Goal: Task Accomplishment & Management: Manage account settings

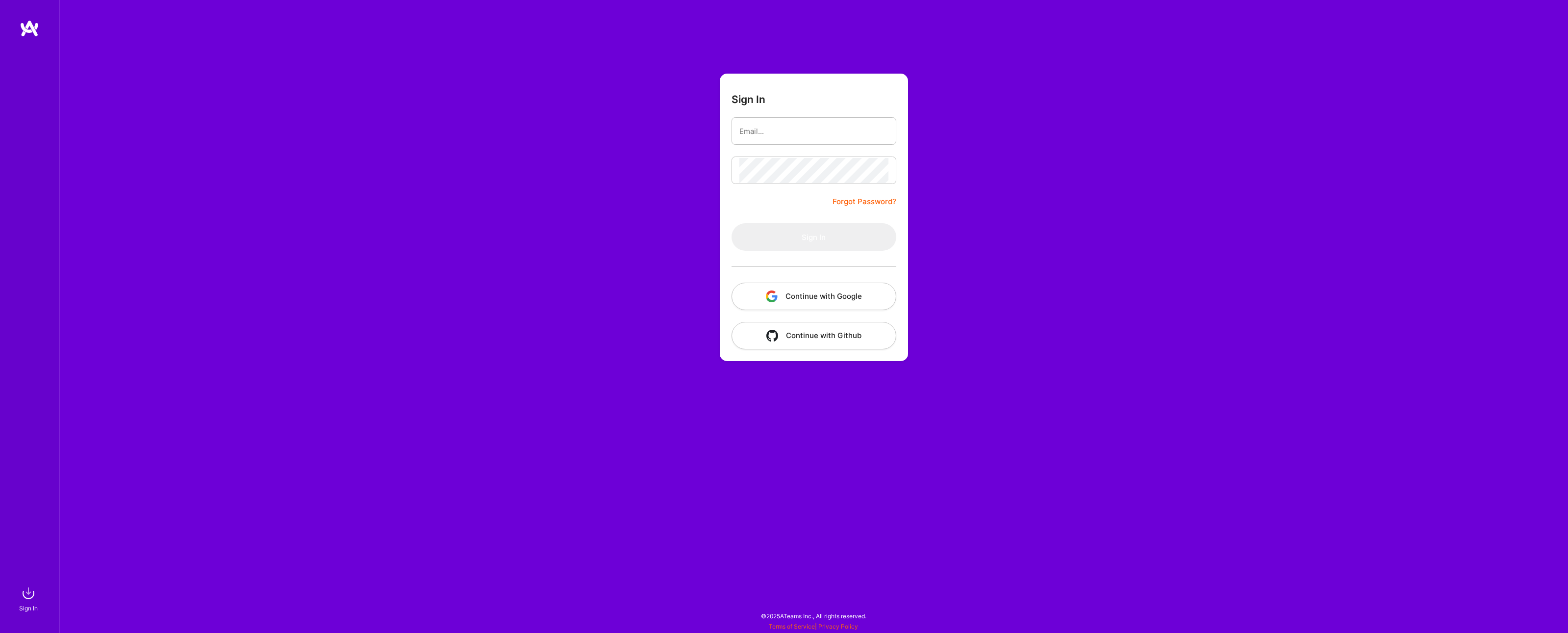
click at [825, 307] on button "Continue with Google" at bounding box center [814, 296] width 165 height 27
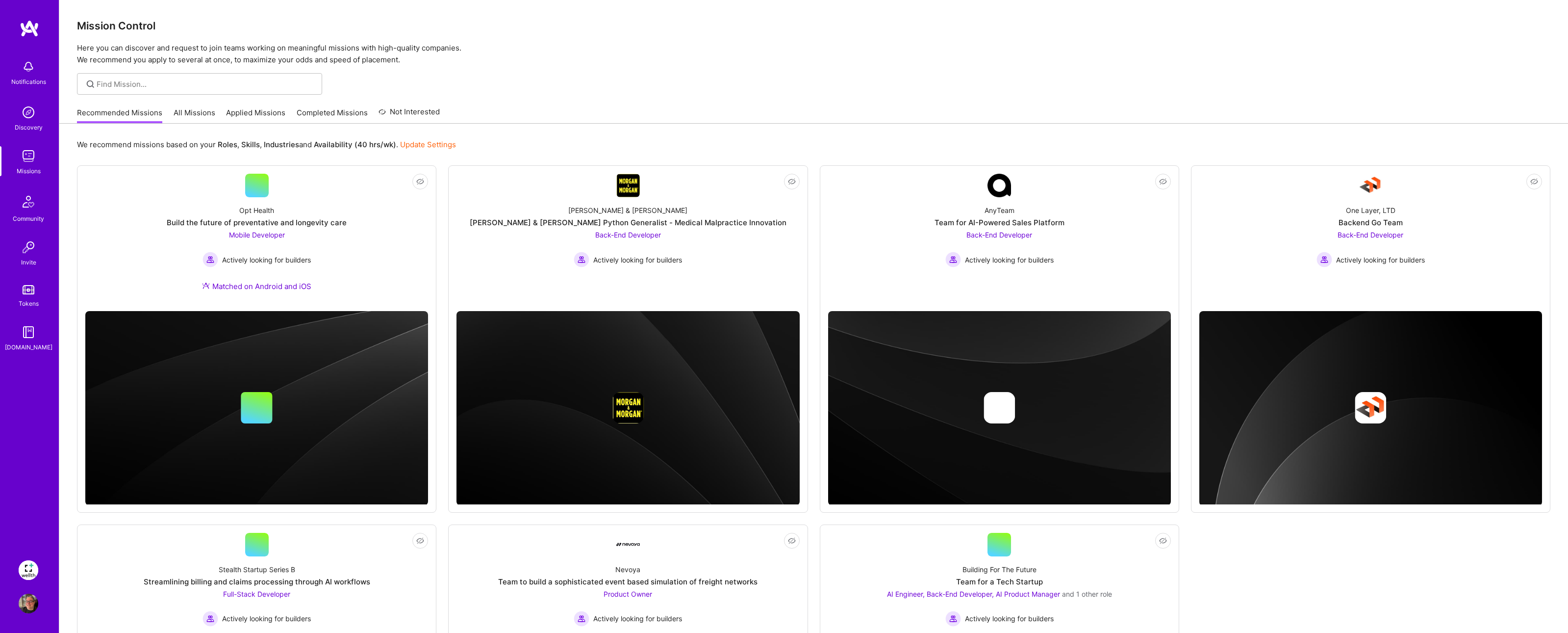
click at [32, 565] on img at bounding box center [28, 570] width 19 height 19
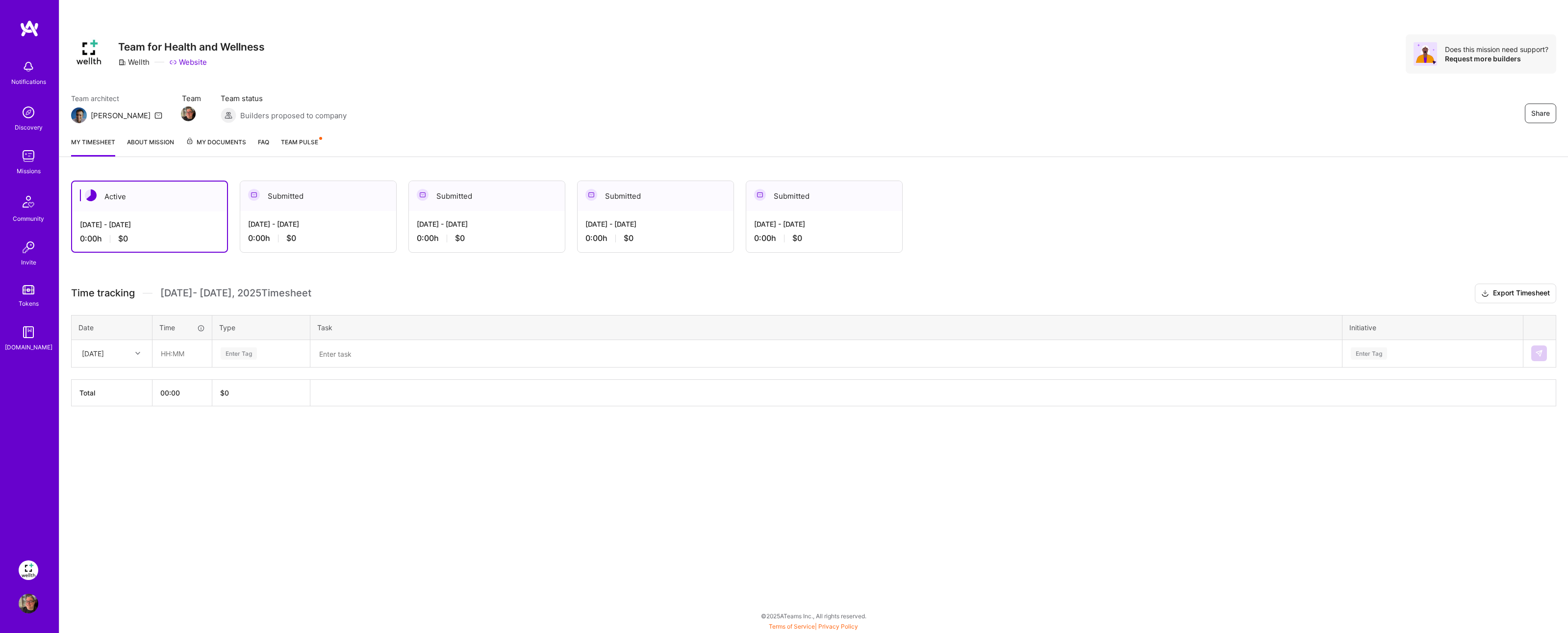
click at [90, 144] on link "My timesheet" at bounding box center [93, 146] width 44 height 19
click at [142, 216] on div "[DATE] - [DATE] 0:00 h $0" at bounding box center [149, 232] width 155 height 41
click at [98, 237] on div "0:00 h $0" at bounding box center [150, 238] width 139 height 10
click at [133, 243] on div "0:00 h $0" at bounding box center [150, 238] width 139 height 10
click at [139, 355] on icon at bounding box center [138, 353] width 5 height 5
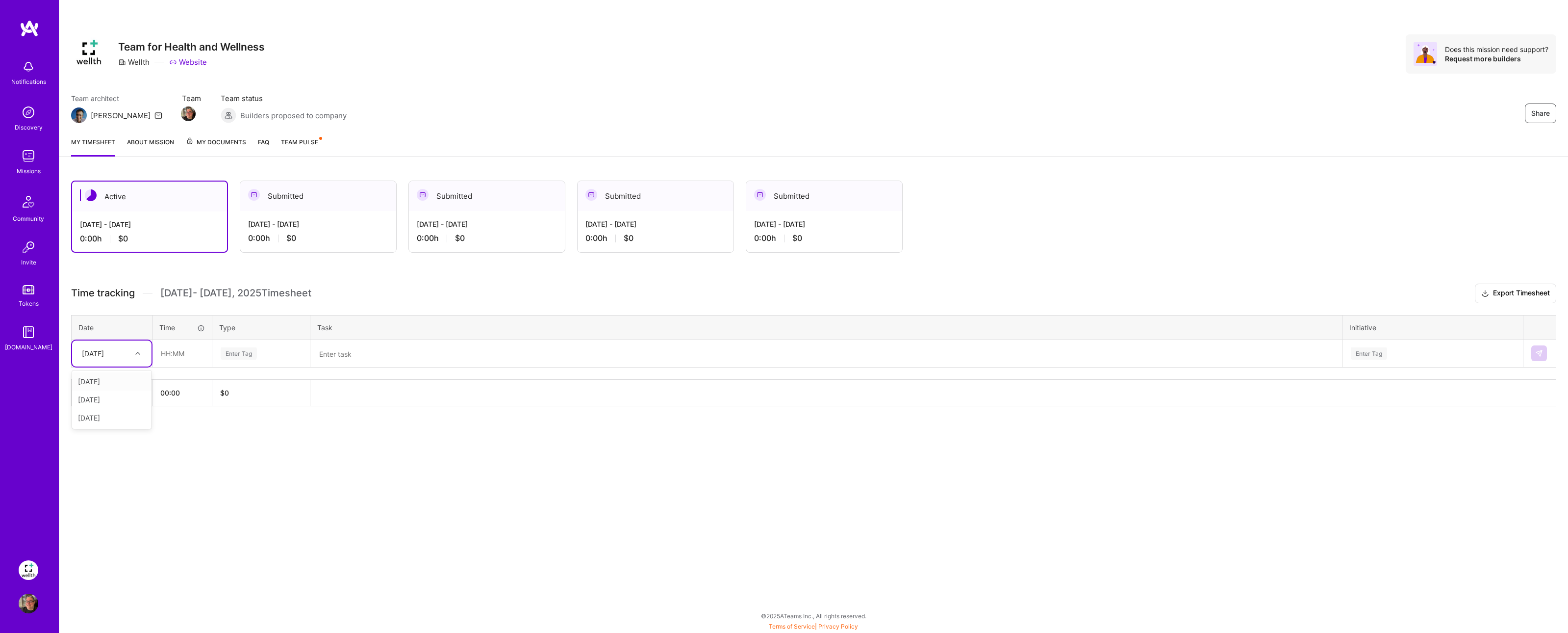
click at [117, 380] on div "[DATE]" at bounding box center [112, 380] width 79 height 18
click at [133, 356] on div at bounding box center [139, 352] width 15 height 13
click at [231, 418] on div "Active [DATE] - [DATE] 0:00 h $0 Submitted [DATE] - [DATE] 0:00 h $0 Submitted …" at bounding box center [813, 312] width 1508 height 286
click at [308, 232] on div "Sep 1 - Sep 15, 2025 0:00 h $0" at bounding box center [318, 232] width 156 height 41
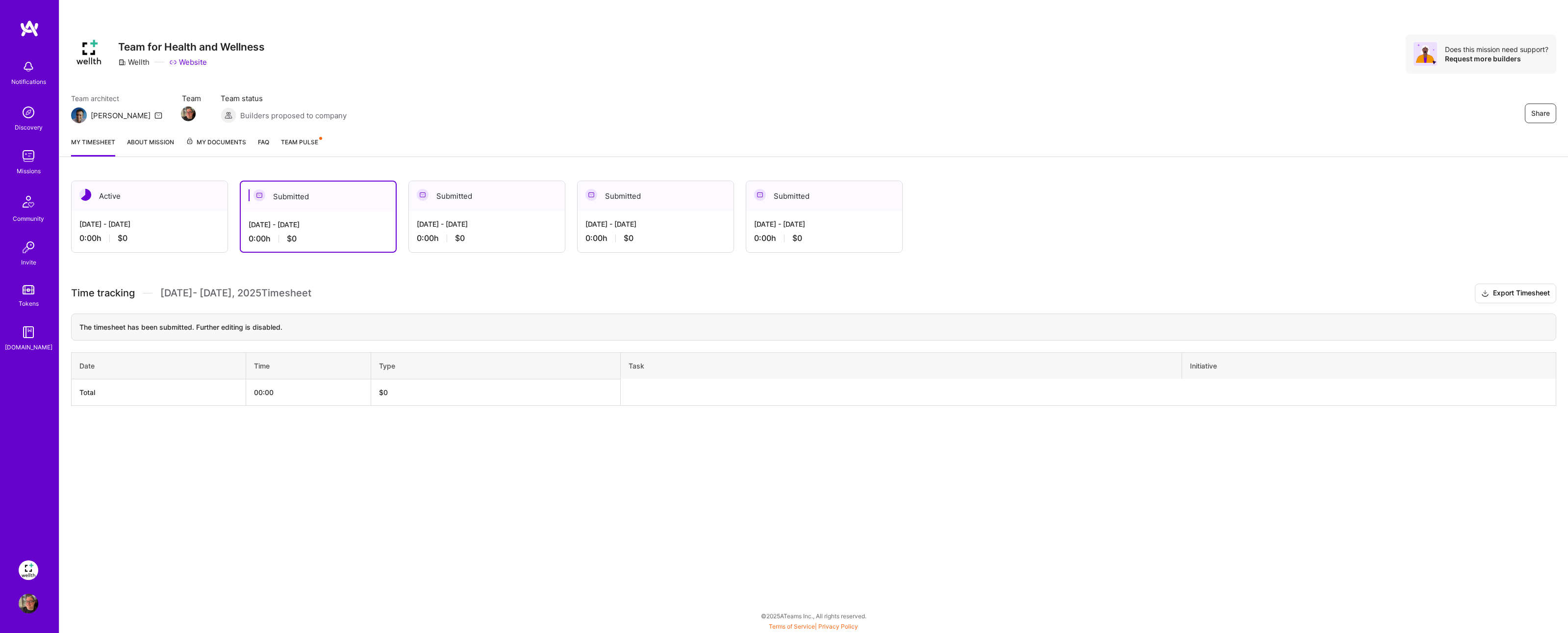
click at [215, 393] on th "Total" at bounding box center [159, 391] width 175 height 26
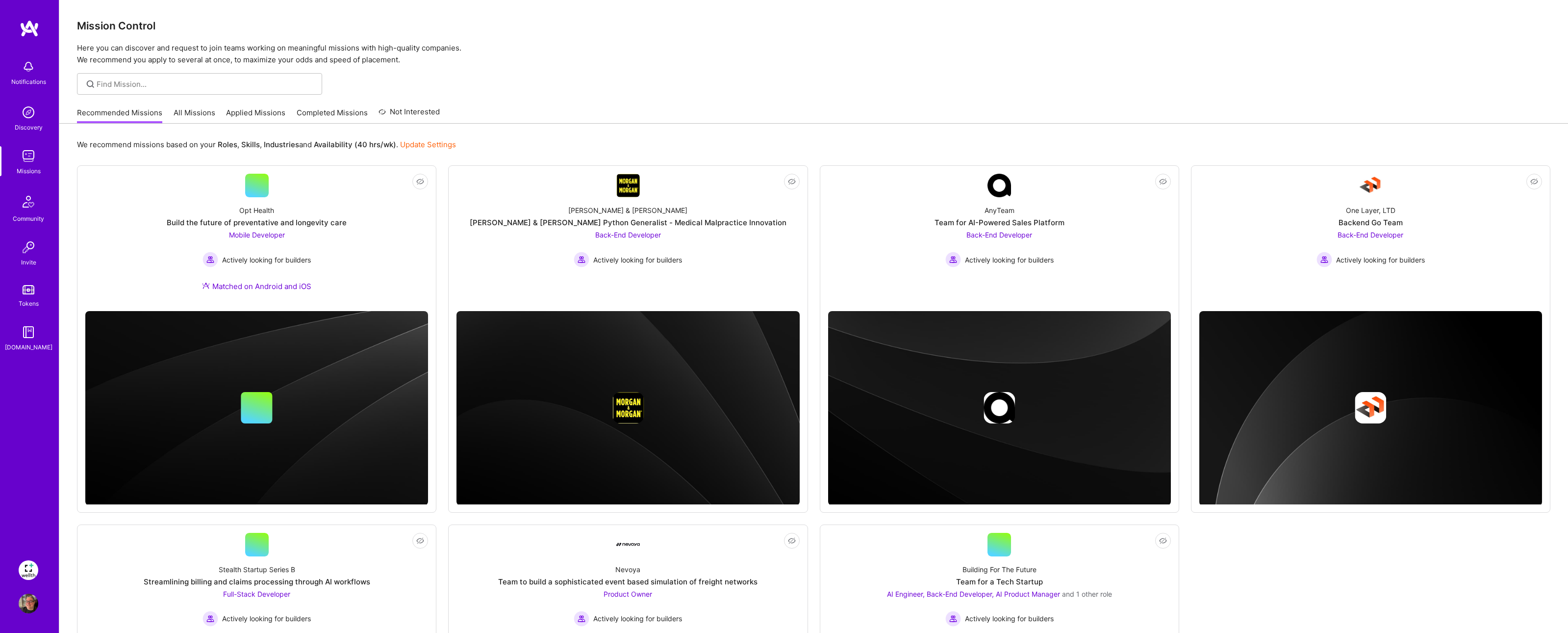
click at [31, 561] on img at bounding box center [28, 570] width 19 height 19
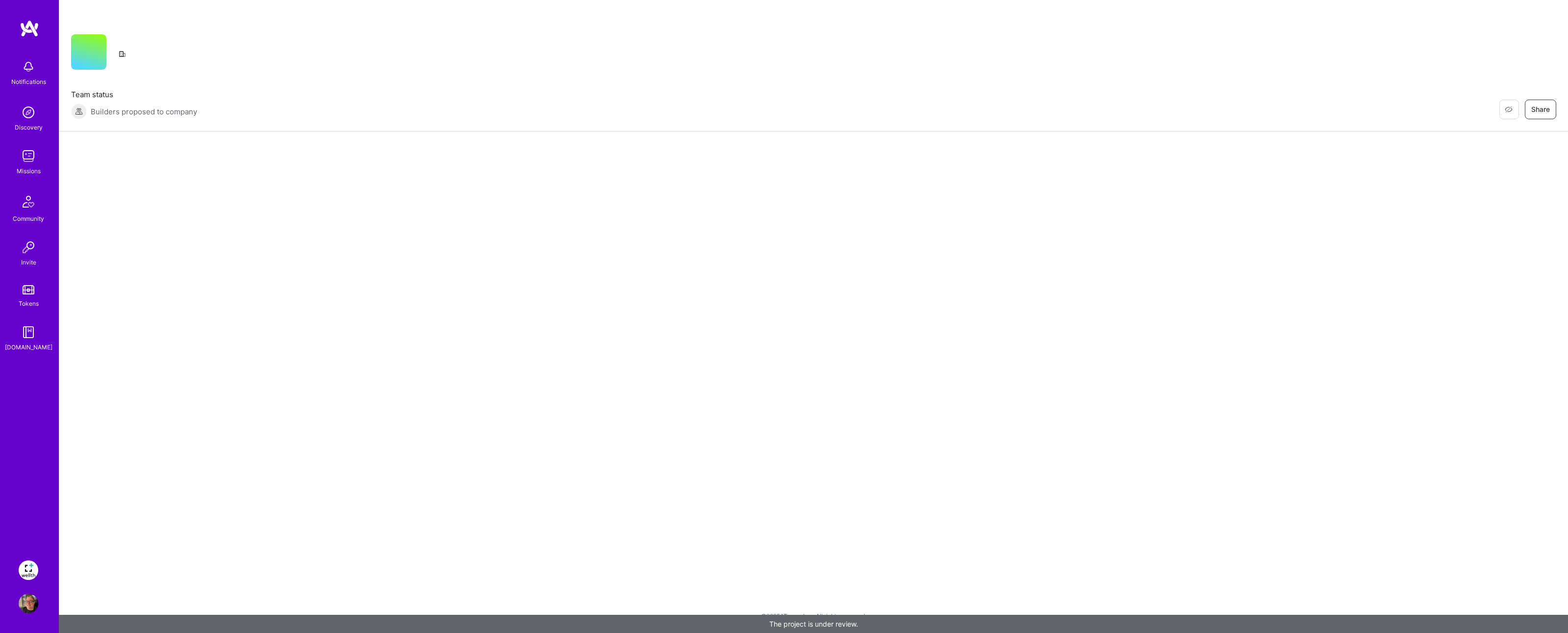
click at [27, 569] on img at bounding box center [28, 570] width 19 height 19
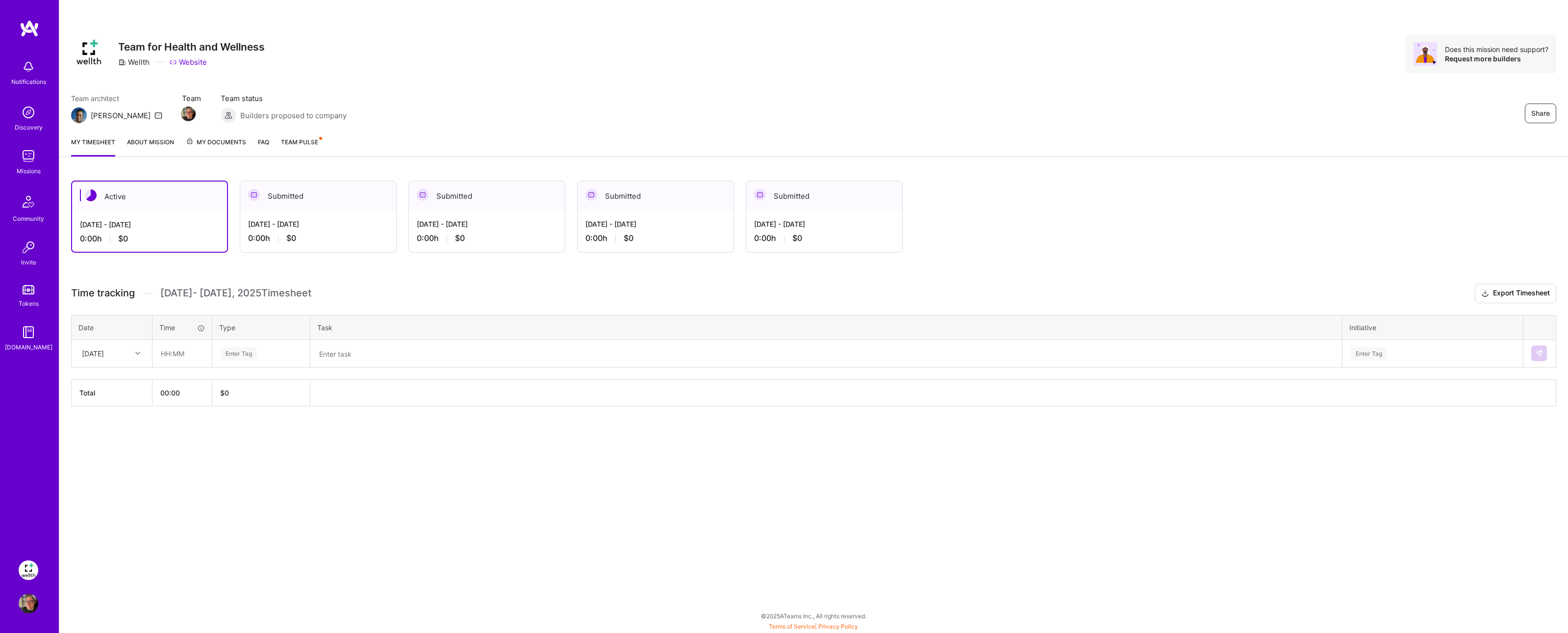
click at [288, 136] on div "My timesheet About Mission My Documents FAQ Team Pulse" at bounding box center [813, 143] width 1508 height 28
click at [308, 142] on span "Team Pulse" at bounding box center [299, 142] width 37 height 8
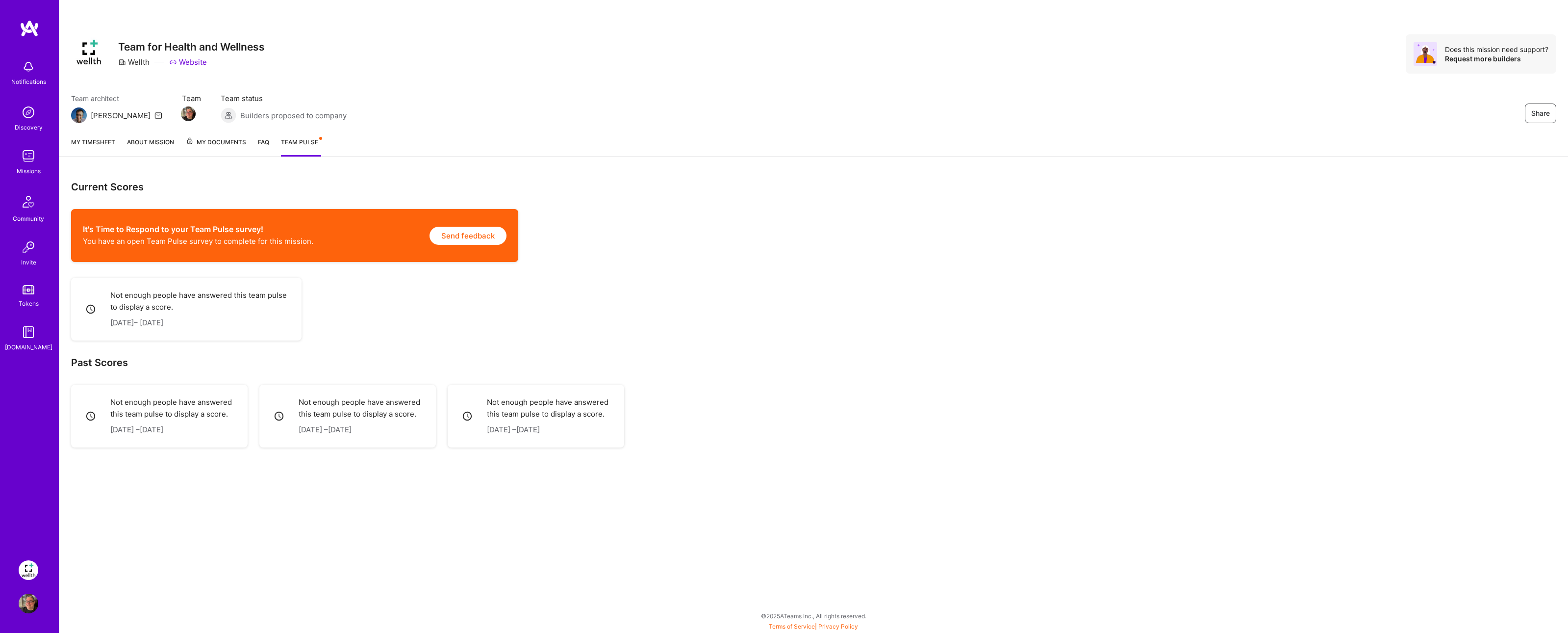
click at [475, 237] on button "Send feedback" at bounding box center [467, 235] width 77 height 18
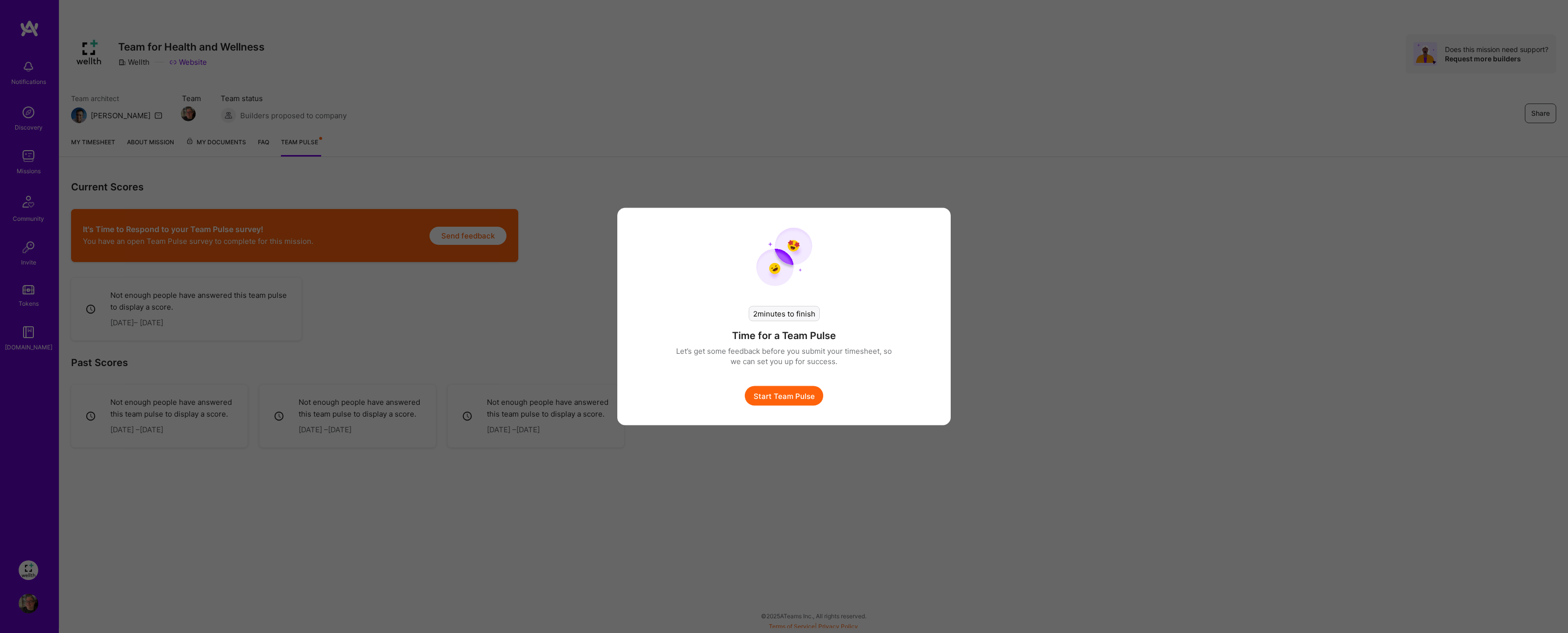
click at [758, 391] on button "Start Team Pulse" at bounding box center [783, 396] width 79 height 19
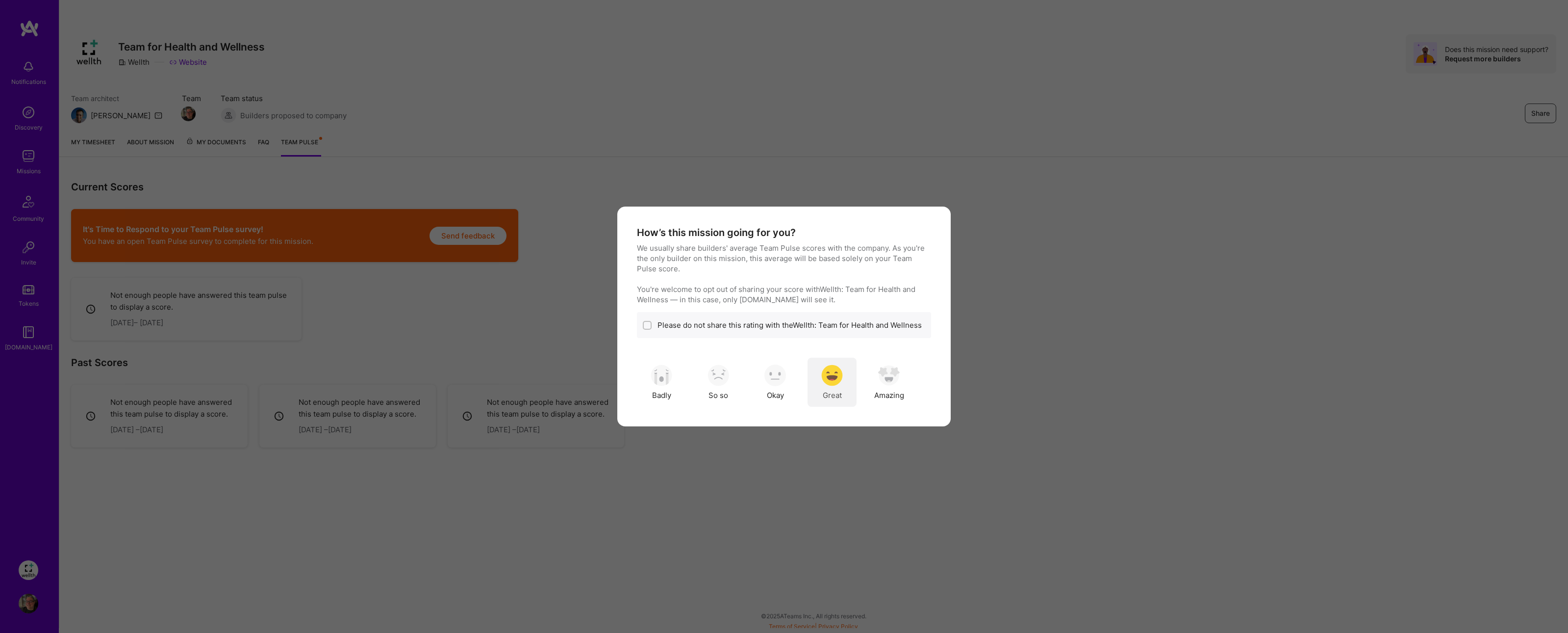
click at [836, 378] on img "modal" at bounding box center [832, 375] width 22 height 22
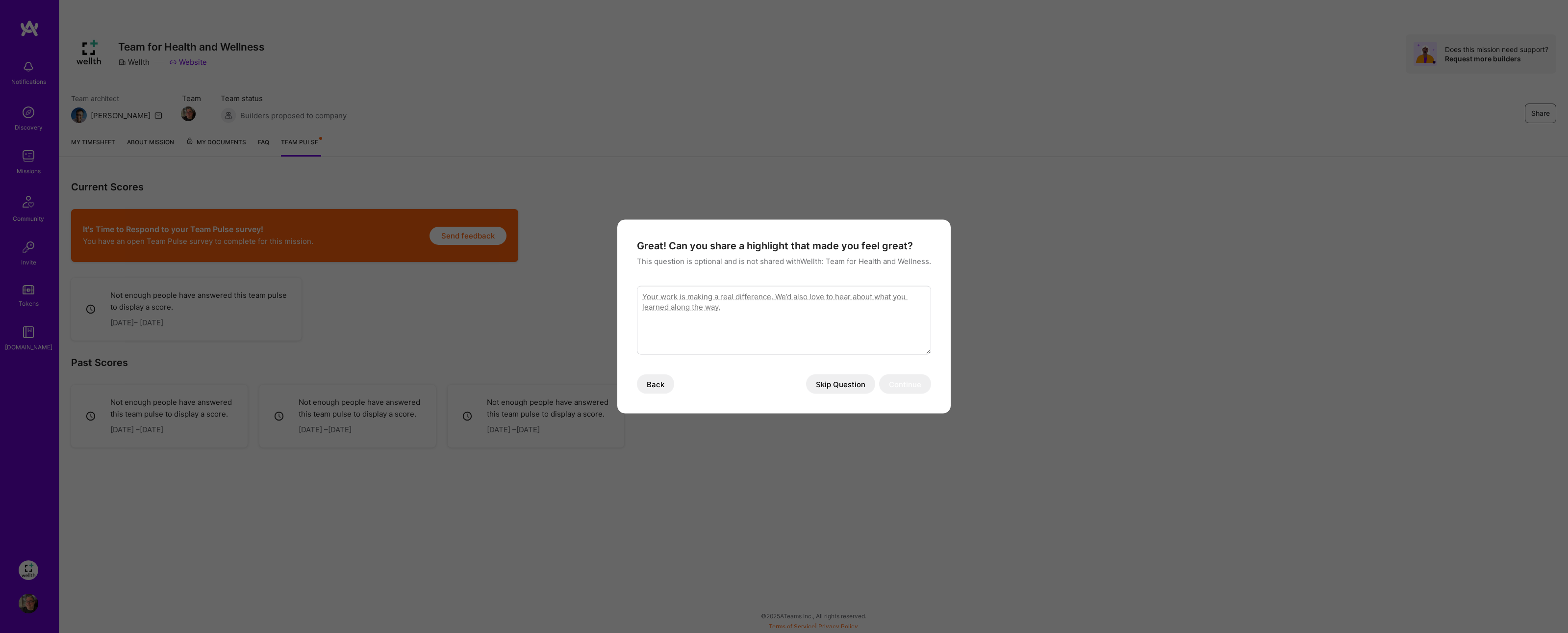
click at [802, 319] on textarea "modal" at bounding box center [784, 319] width 294 height 68
click at [858, 347] on textarea "modal" at bounding box center [784, 319] width 294 height 68
type textarea "First week. Just getting started but seems great."
click at [918, 385] on button "Continue" at bounding box center [905, 384] width 52 height 19
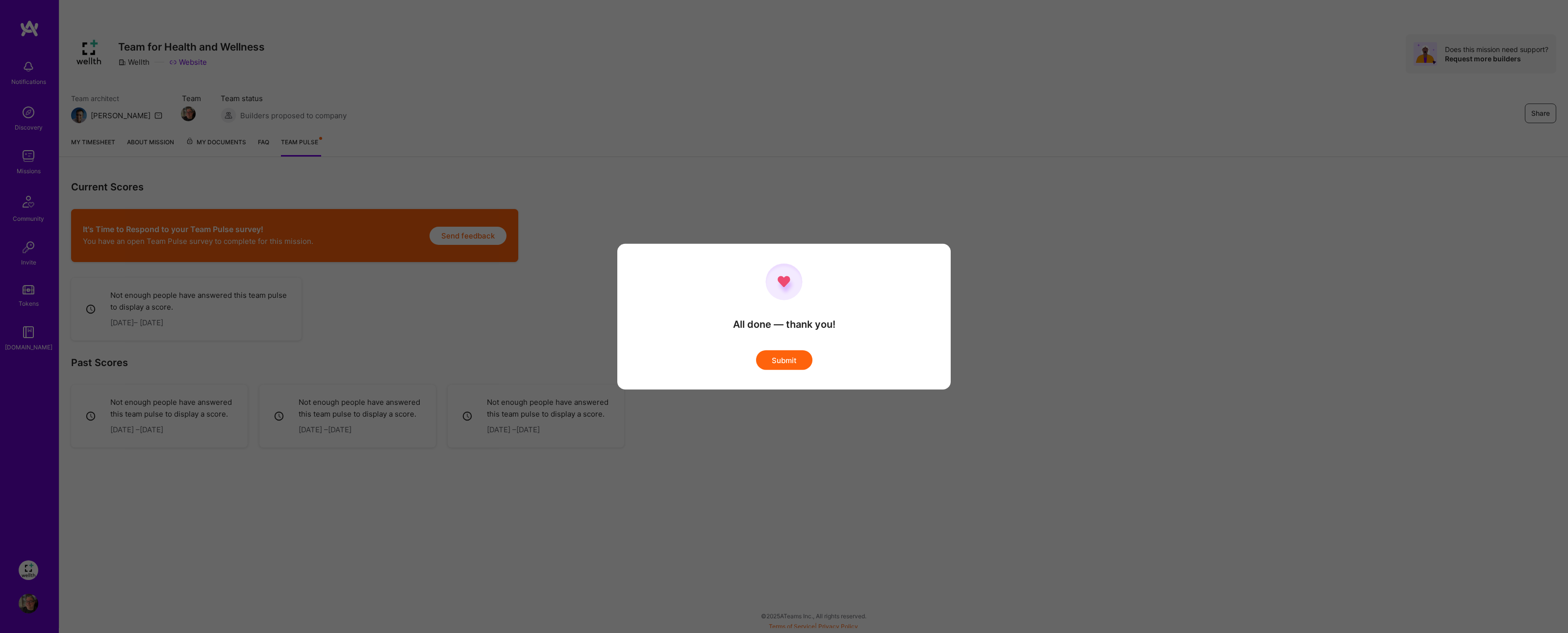
click at [792, 359] on button "Submit" at bounding box center [784, 359] width 57 height 19
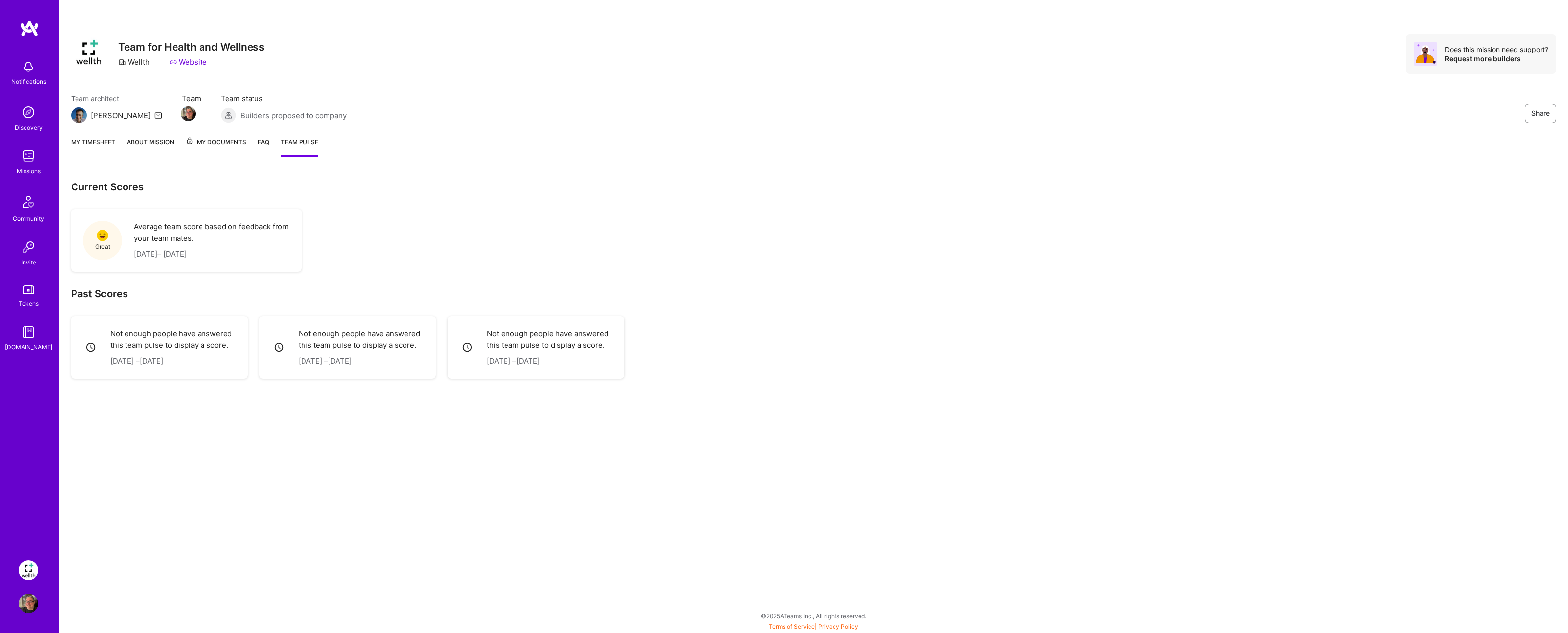
click at [94, 145] on link "My timesheet" at bounding box center [93, 146] width 44 height 19
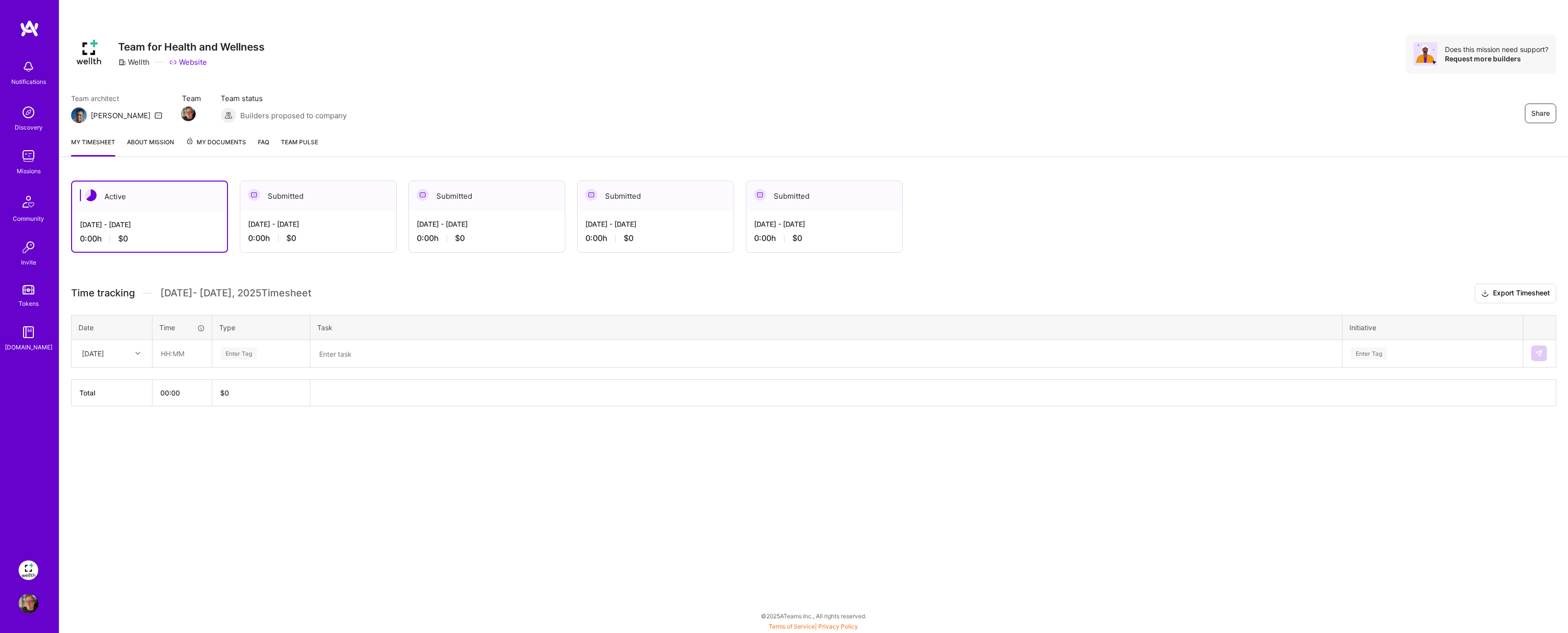
click at [149, 134] on div "My timesheet About Mission My Documents FAQ Team Pulse" at bounding box center [813, 143] width 1508 height 28
click at [154, 142] on link "About Mission" at bounding box center [150, 146] width 47 height 19
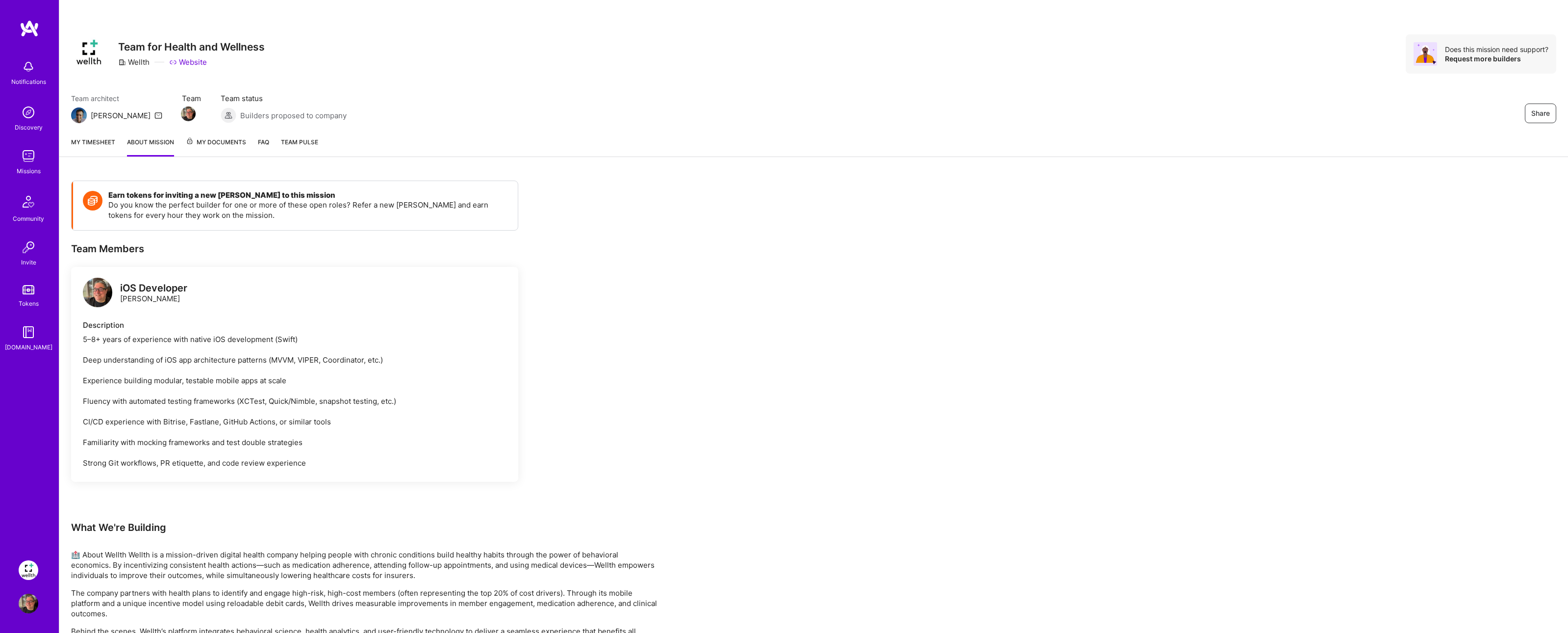
click at [248, 143] on div "My timesheet About Mission My Documents FAQ Team Pulse" at bounding box center [813, 143] width 1508 height 28
click at [259, 141] on link "FAQ" at bounding box center [263, 146] width 11 height 19
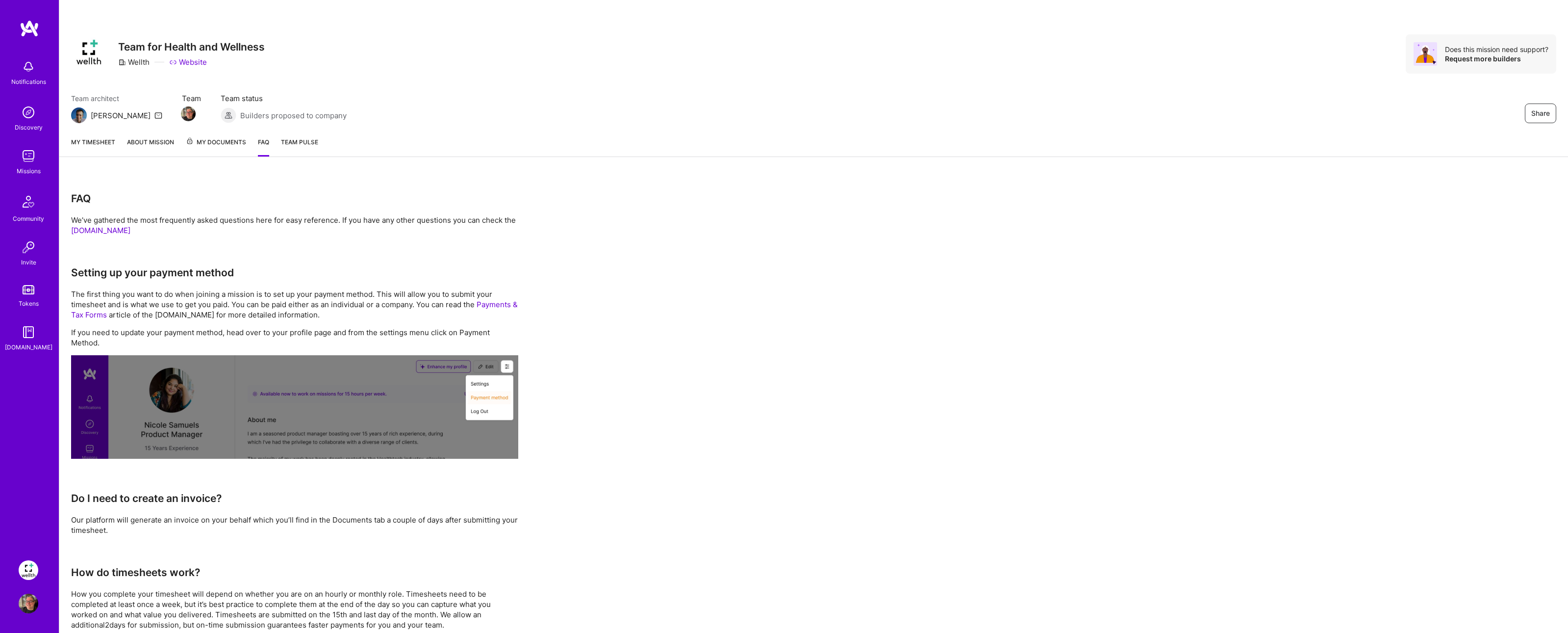
click at [105, 141] on link "My timesheet" at bounding box center [93, 146] width 44 height 19
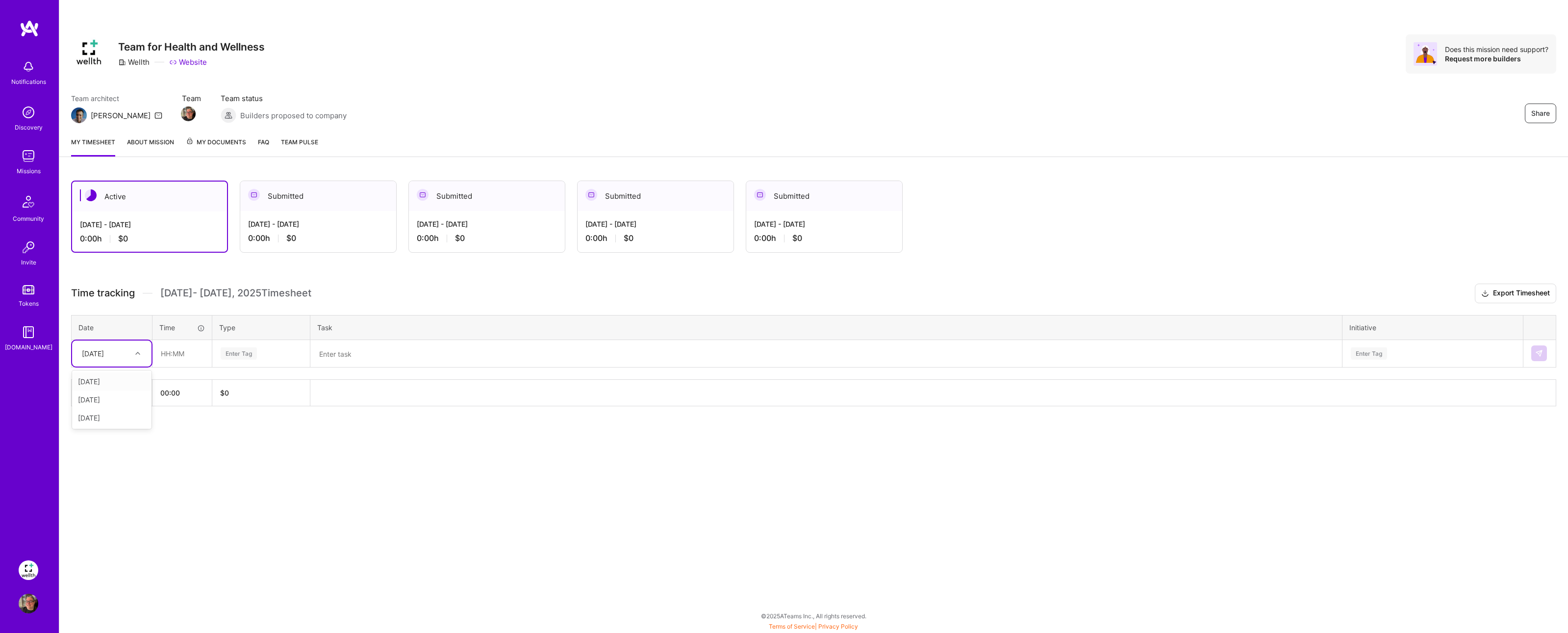
click at [128, 347] on div "[DATE]" at bounding box center [104, 352] width 54 height 16
click at [117, 381] on div "[DATE]" at bounding box center [112, 380] width 79 height 18
click at [184, 355] on input "text" at bounding box center [182, 353] width 58 height 26
type input "08:00"
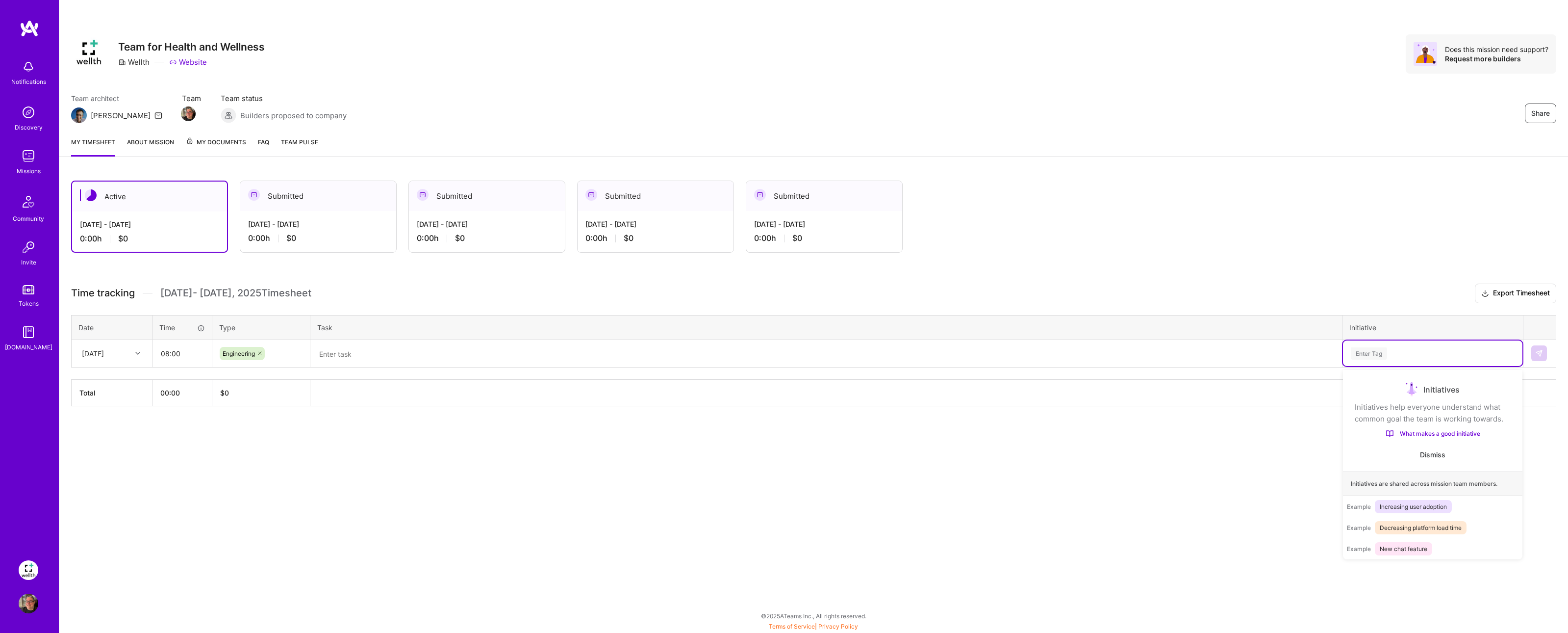
click at [1371, 357] on div "Enter Tag" at bounding box center [1369, 353] width 36 height 15
click at [1141, 488] on div "Share Team for Health and Wellness Wellth Website Does this mission need suppor…" at bounding box center [814, 316] width 1509 height 633
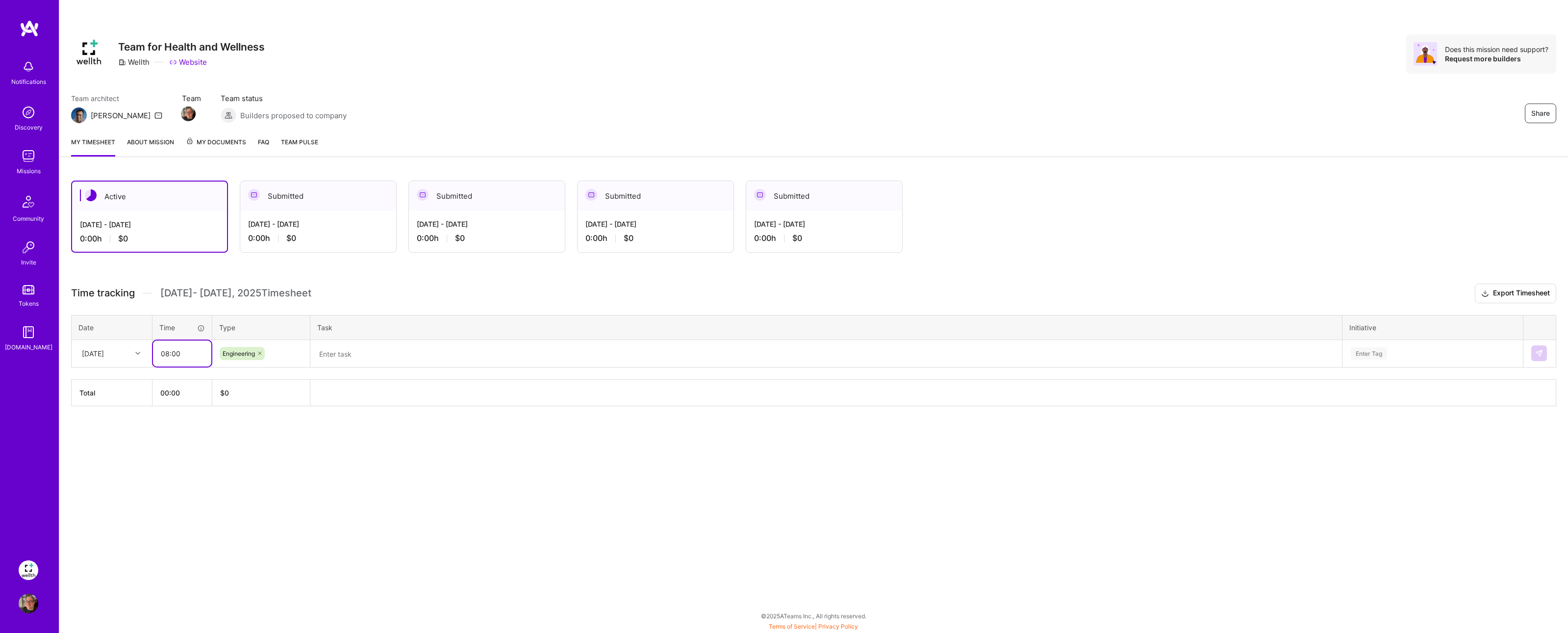
click at [189, 350] on input "08:00" at bounding box center [182, 353] width 58 height 26
click at [379, 353] on textarea at bounding box center [825, 353] width 1030 height 26
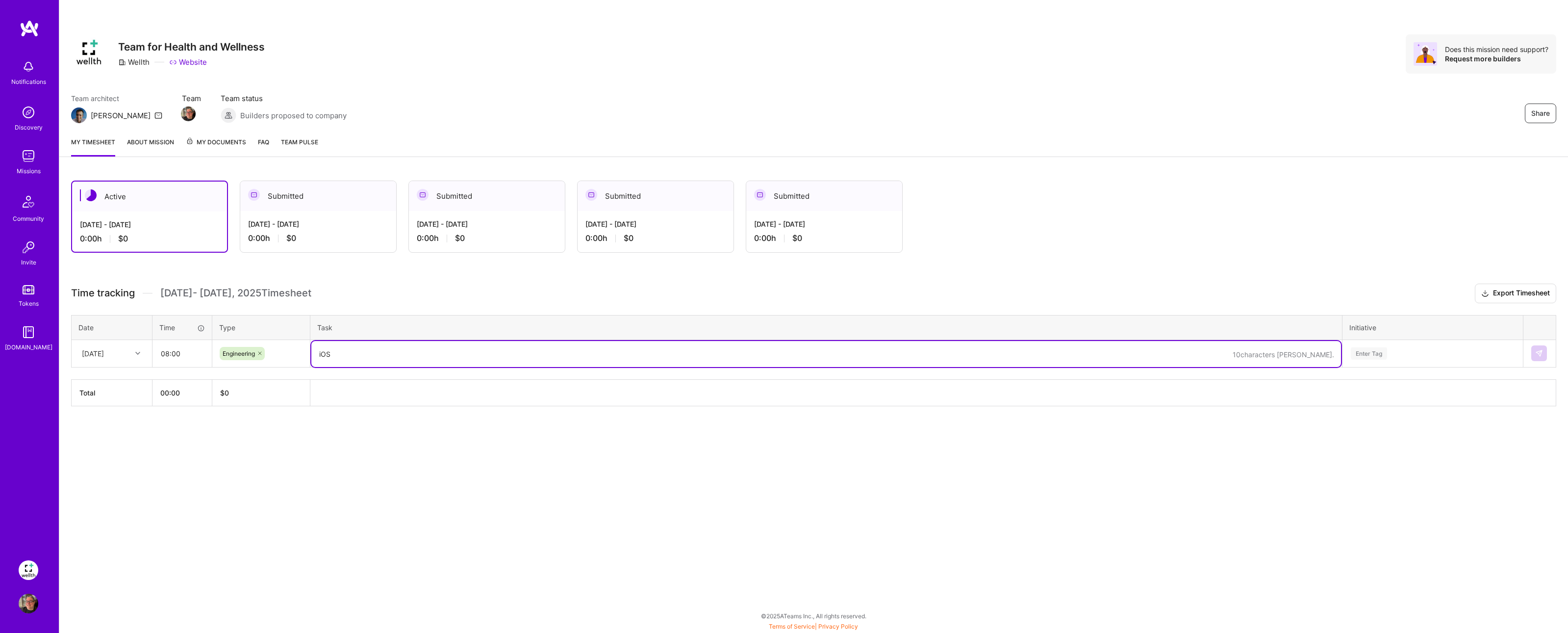
type textarea "iOS"
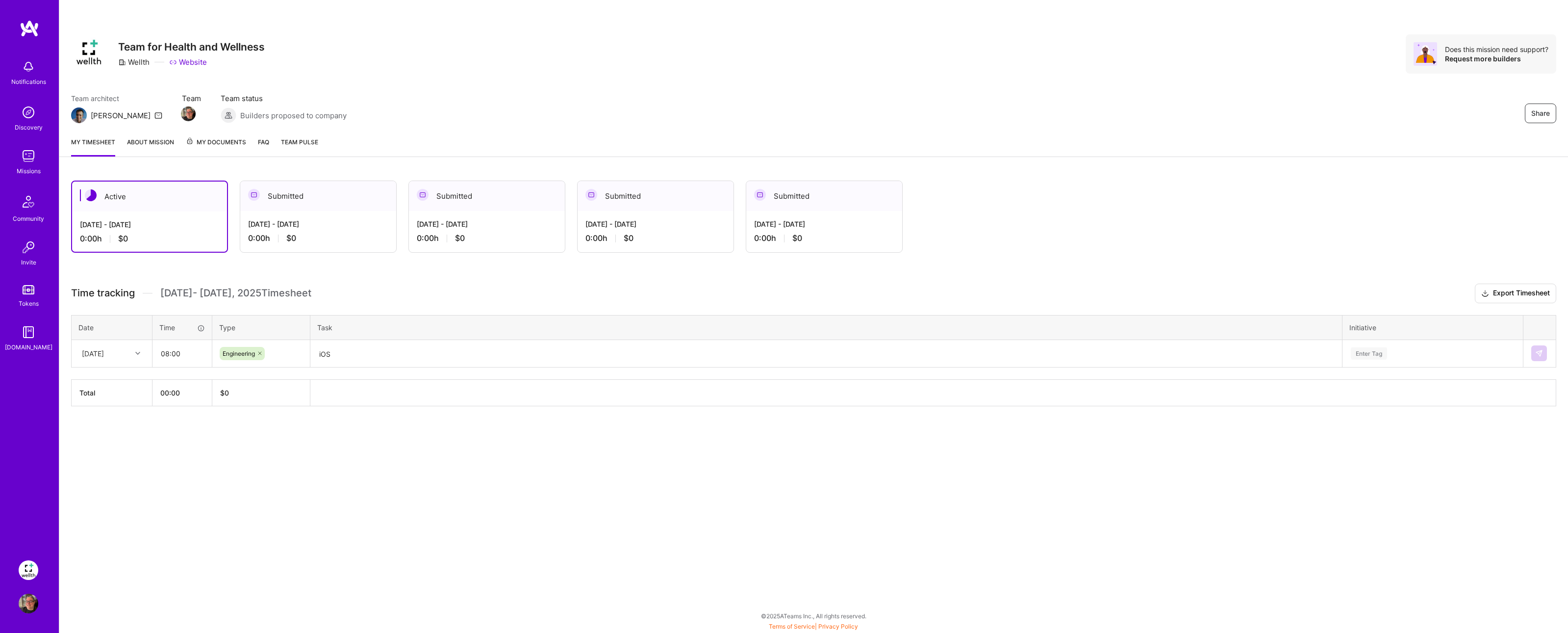
click at [719, 537] on div "Share Team for Health and Wellness Wellth Website Does this mission need suppor…" at bounding box center [814, 316] width 1509 height 633
click at [1376, 352] on div "Enter Tag" at bounding box center [1369, 353] width 36 height 15
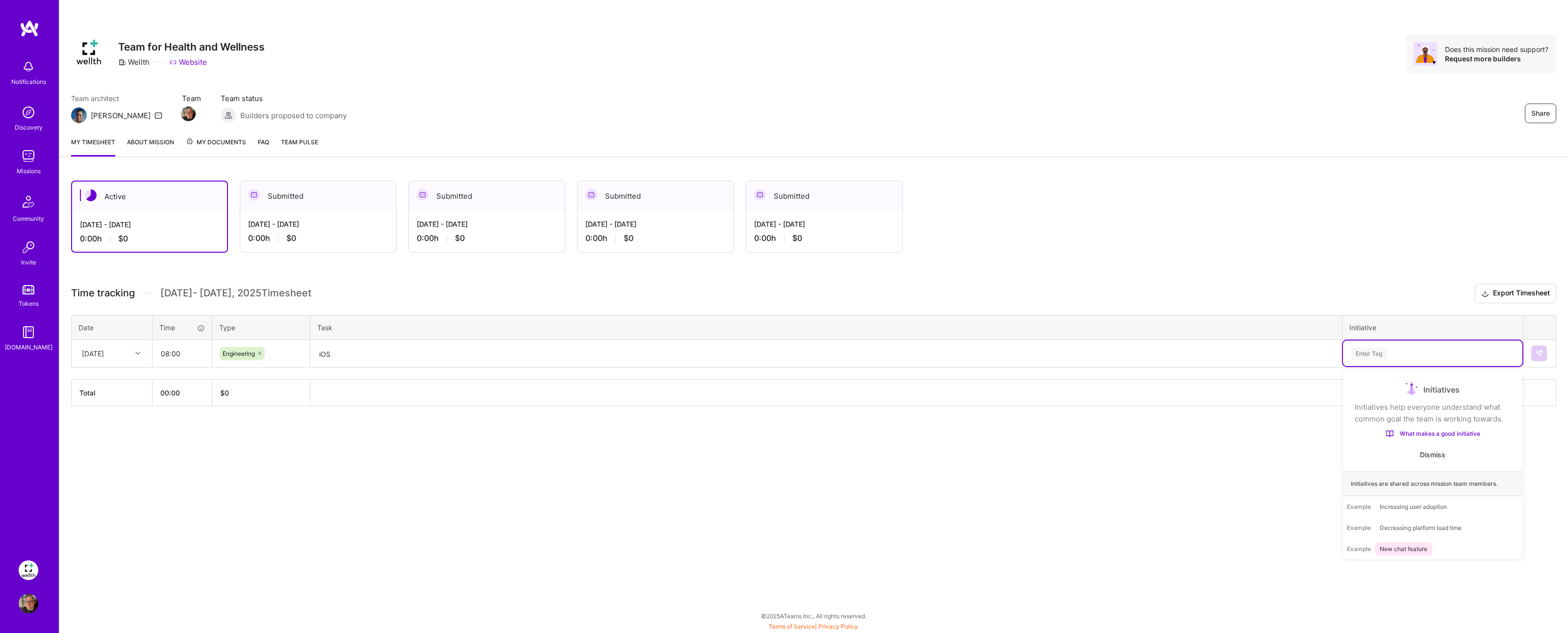
click at [1384, 349] on div "Enter Tag" at bounding box center [1369, 353] width 36 height 15
click at [1380, 353] on div "Enter Tag" at bounding box center [1369, 353] width 36 height 15
type input "New iOS App"
click at [1413, 358] on div "Enter Tag" at bounding box center [1432, 353] width 166 height 13
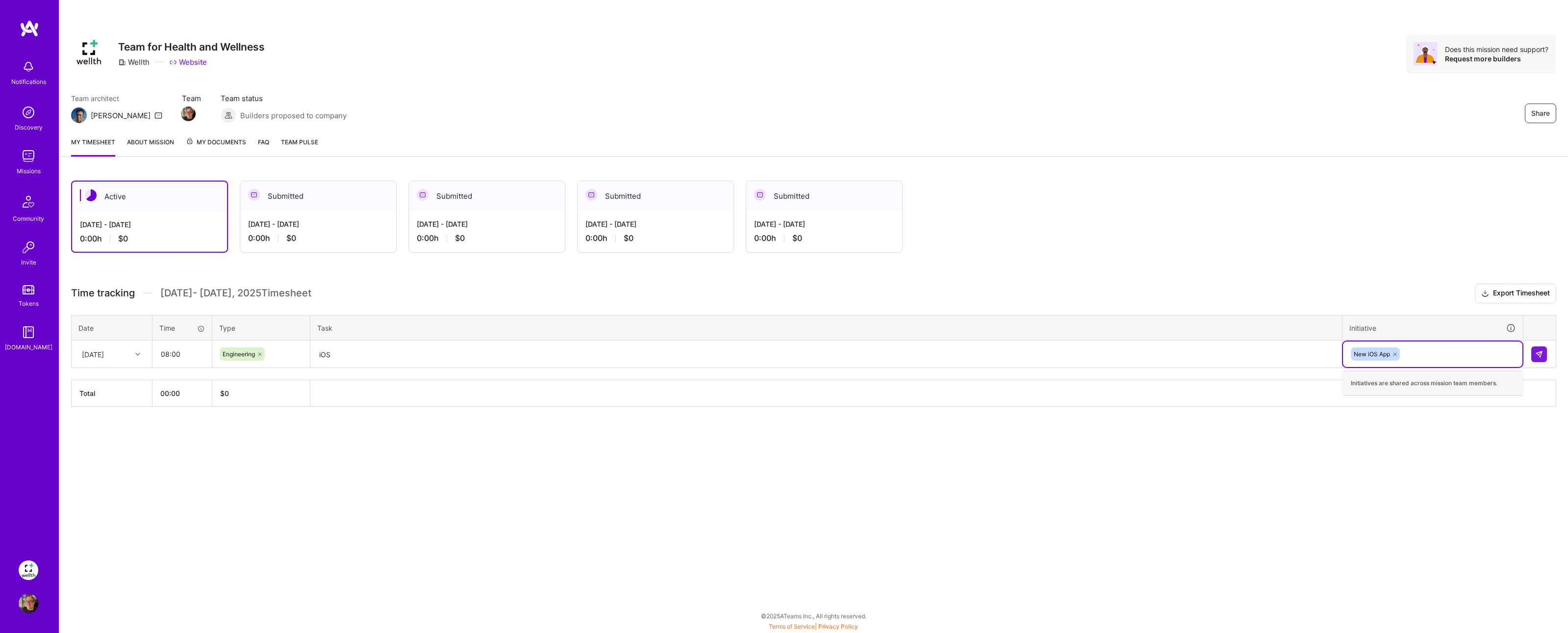
click at [1437, 467] on div "Share Team for Health and Wellness Wellth Website Does this mission need suppor…" at bounding box center [814, 316] width 1509 height 633
click at [1538, 353] on img at bounding box center [1538, 353] width 8 height 8
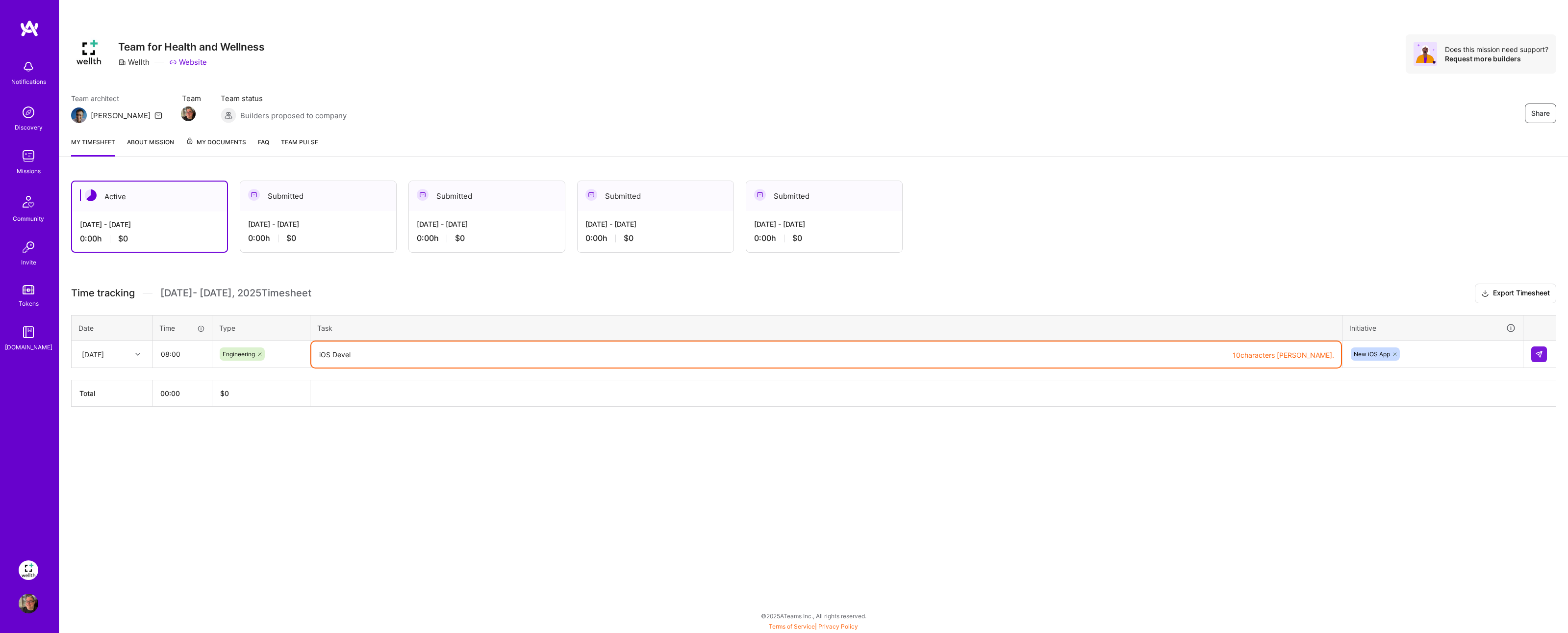
click at [382, 354] on textarea "iOS Devel" at bounding box center [825, 354] width 1030 height 26
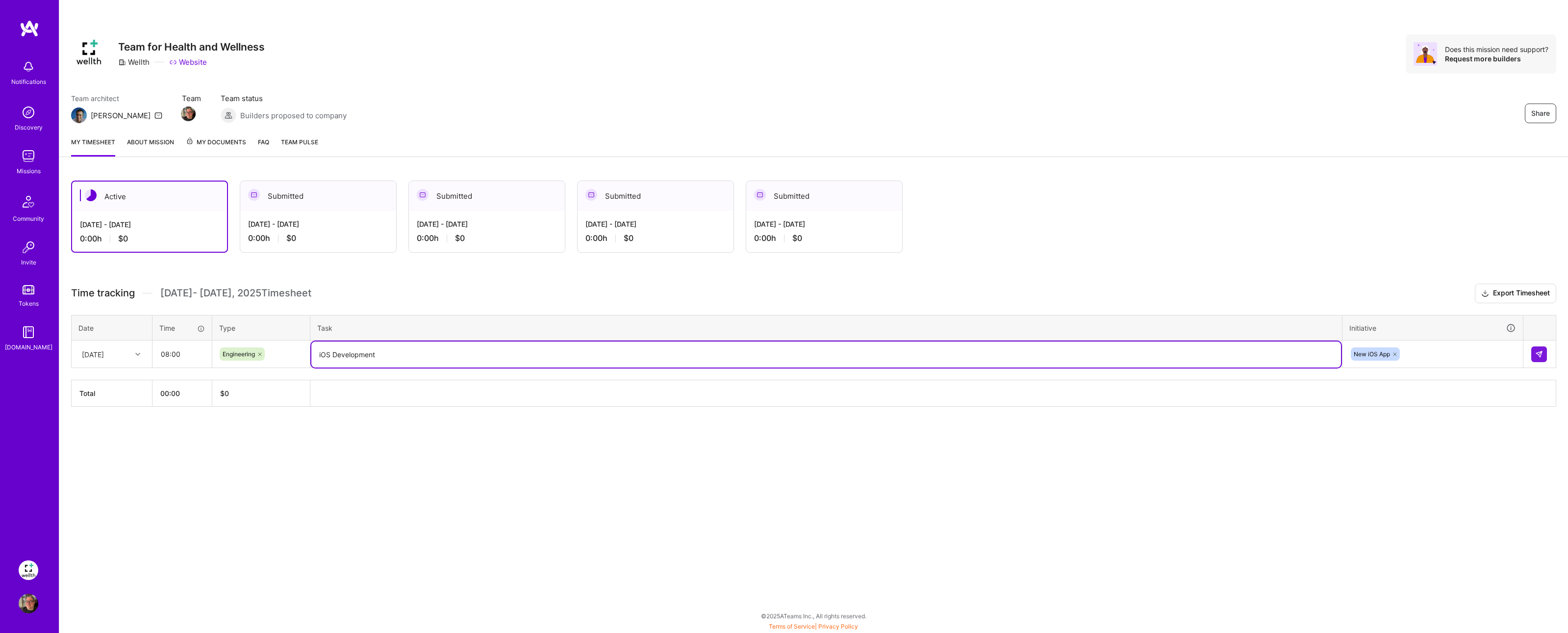
type textarea "iOS Development"
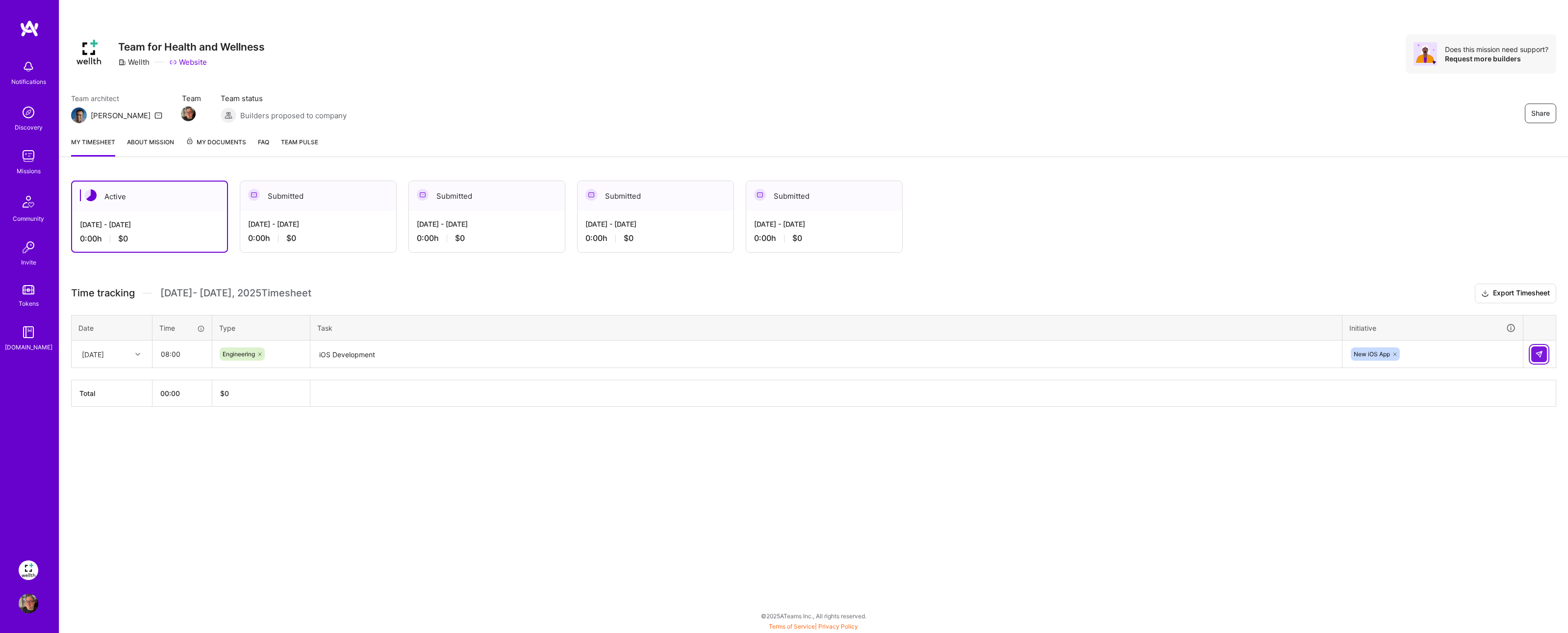
click at [1537, 357] on img at bounding box center [1538, 353] width 8 height 8
click at [126, 353] on div "[DATE]" at bounding box center [104, 353] width 54 height 16
click at [122, 385] on div "[DATE]" at bounding box center [112, 381] width 79 height 18
click at [171, 355] on input "text" at bounding box center [182, 353] width 58 height 26
type input "08:00"
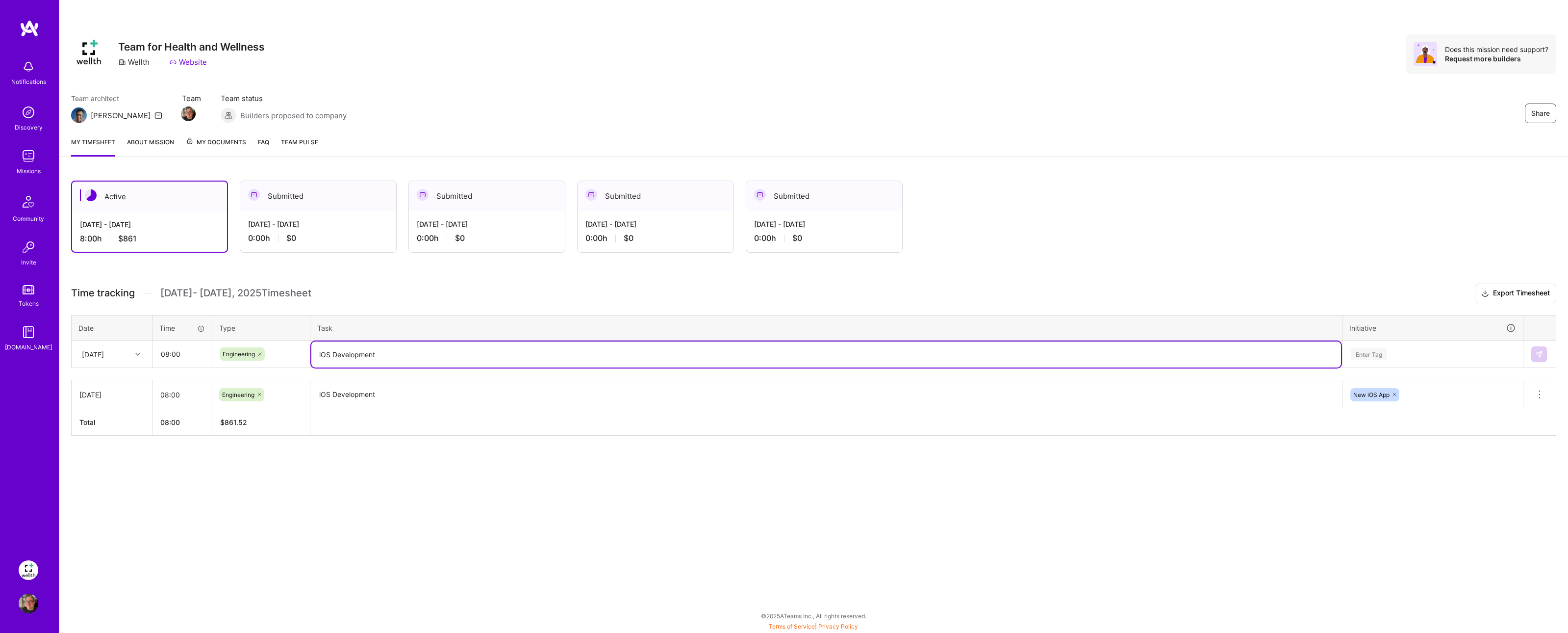
type textarea "iOS Development"
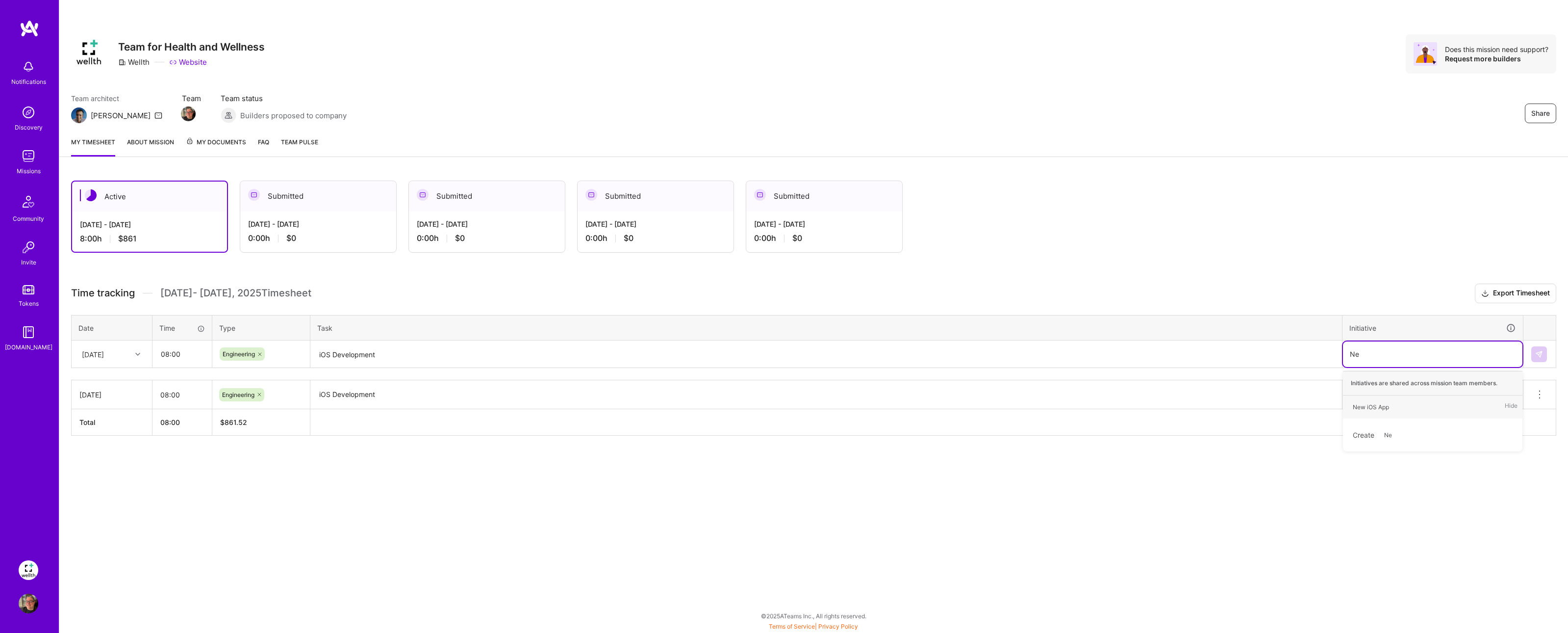
type input "New"
click at [1382, 407] on div "New iOS App" at bounding box center [1370, 407] width 36 height 10
click at [1541, 357] on img at bounding box center [1538, 353] width 8 height 8
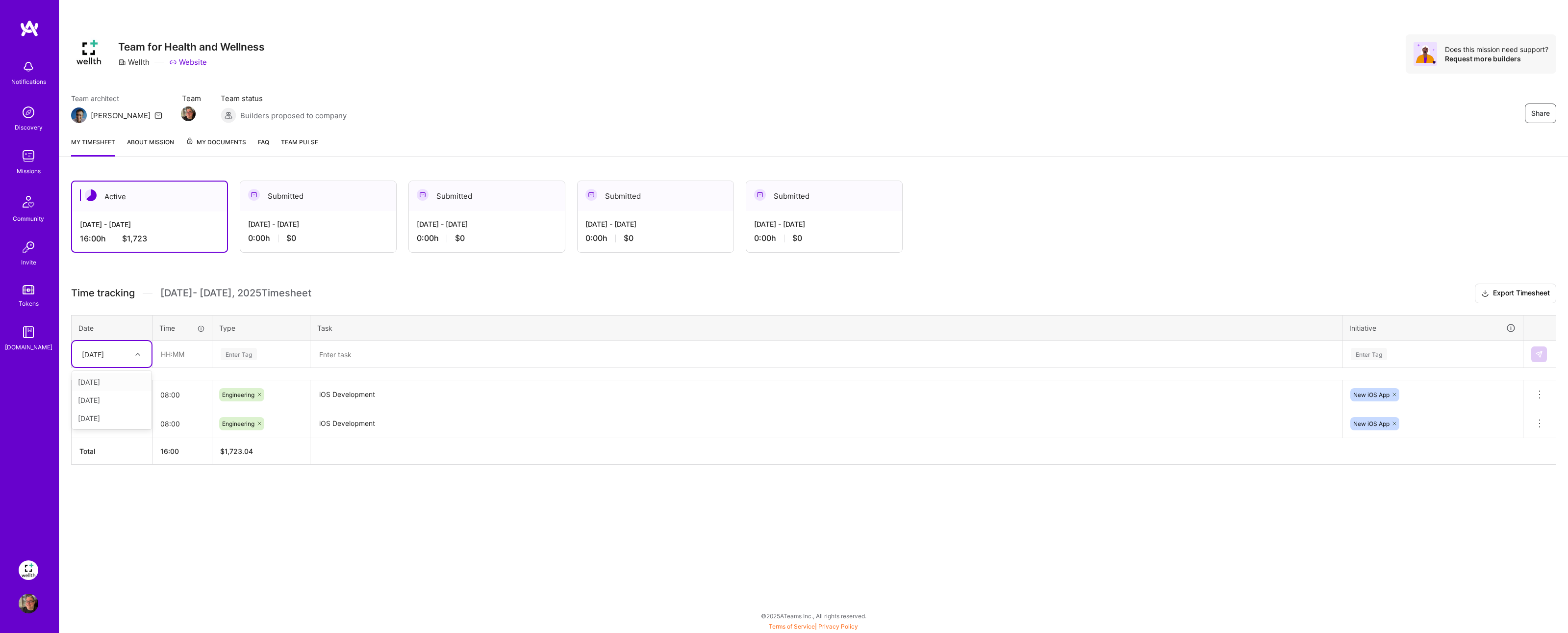
click at [139, 352] on icon at bounding box center [138, 354] width 5 height 5
click at [335, 510] on div "Active Sep 16 - Sep 30, 2025 16:00 h $1,723 Submitted Sep 1 - Sep 15, 2025 0:00…" at bounding box center [813, 341] width 1508 height 344
click at [132, 352] on div at bounding box center [139, 353] width 15 height 13
click at [112, 400] on div "[DATE]" at bounding box center [112, 399] width 79 height 18
click at [182, 355] on input "text" at bounding box center [182, 353] width 58 height 26
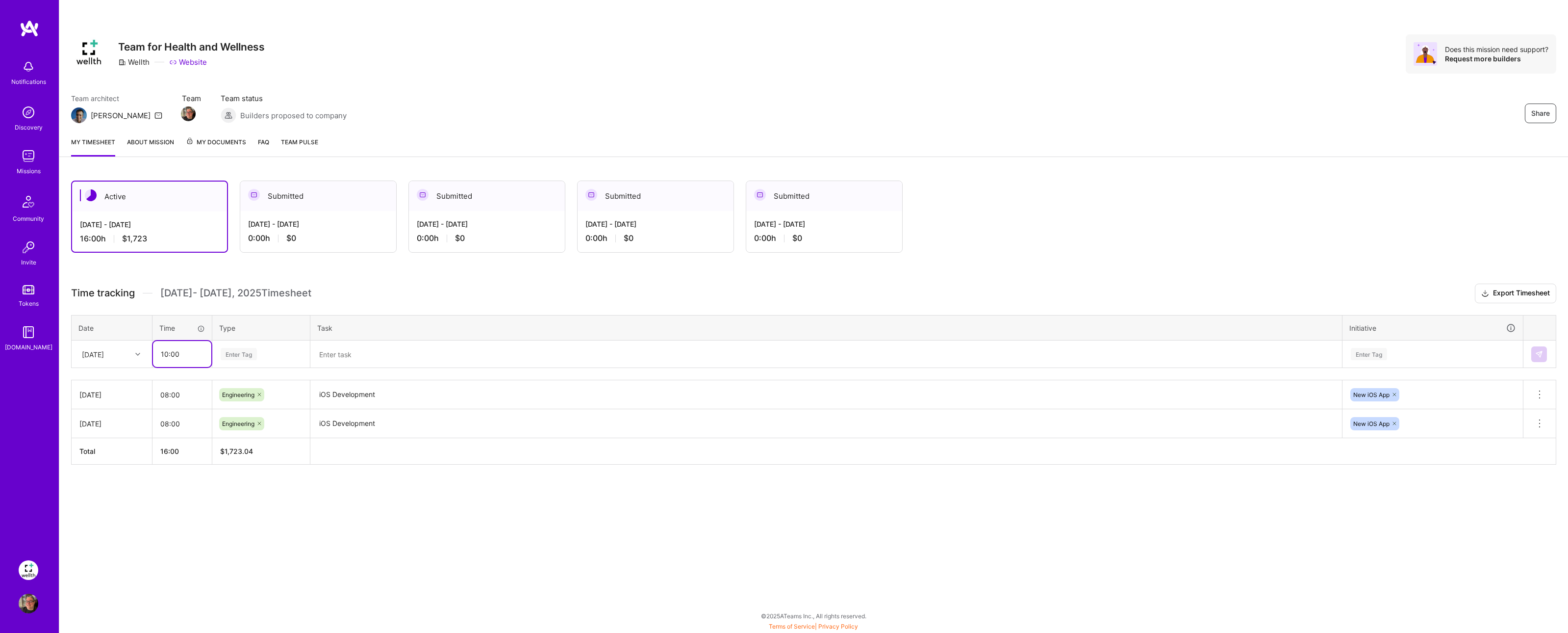
type input "10:00"
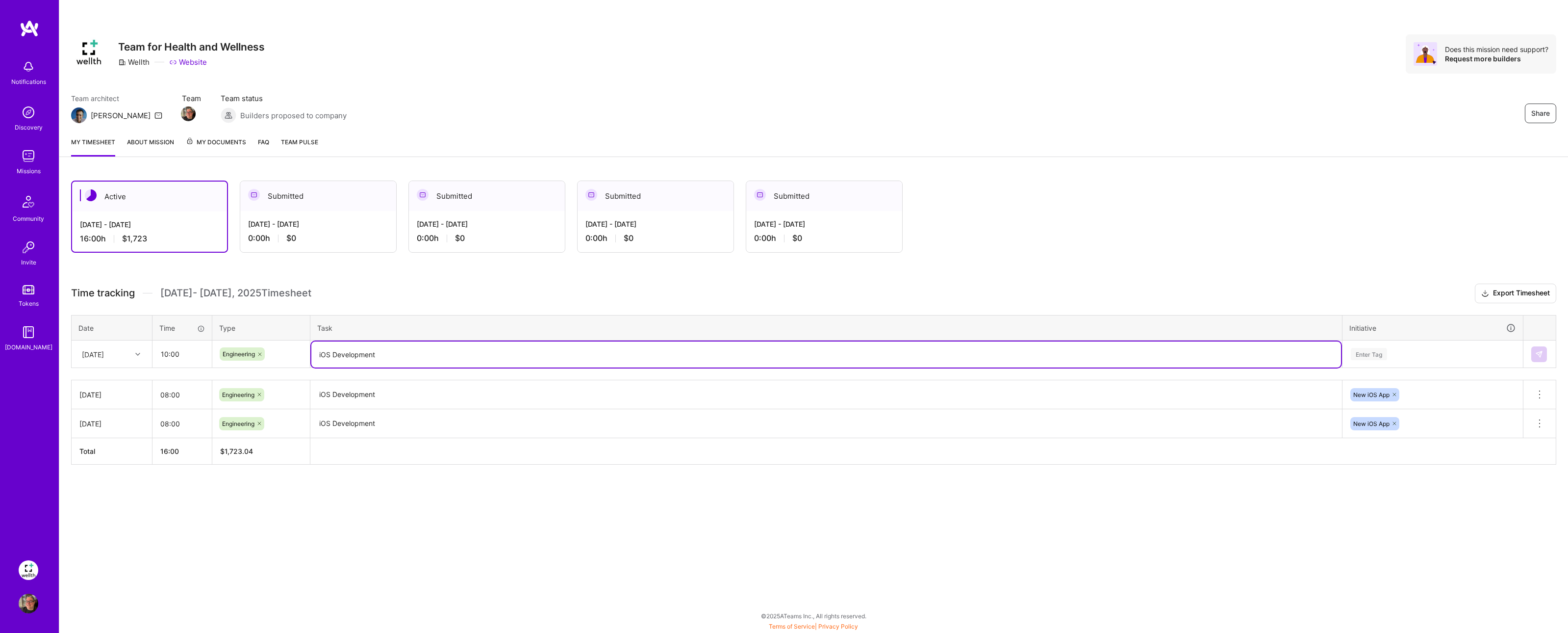
type textarea "iOS Development"
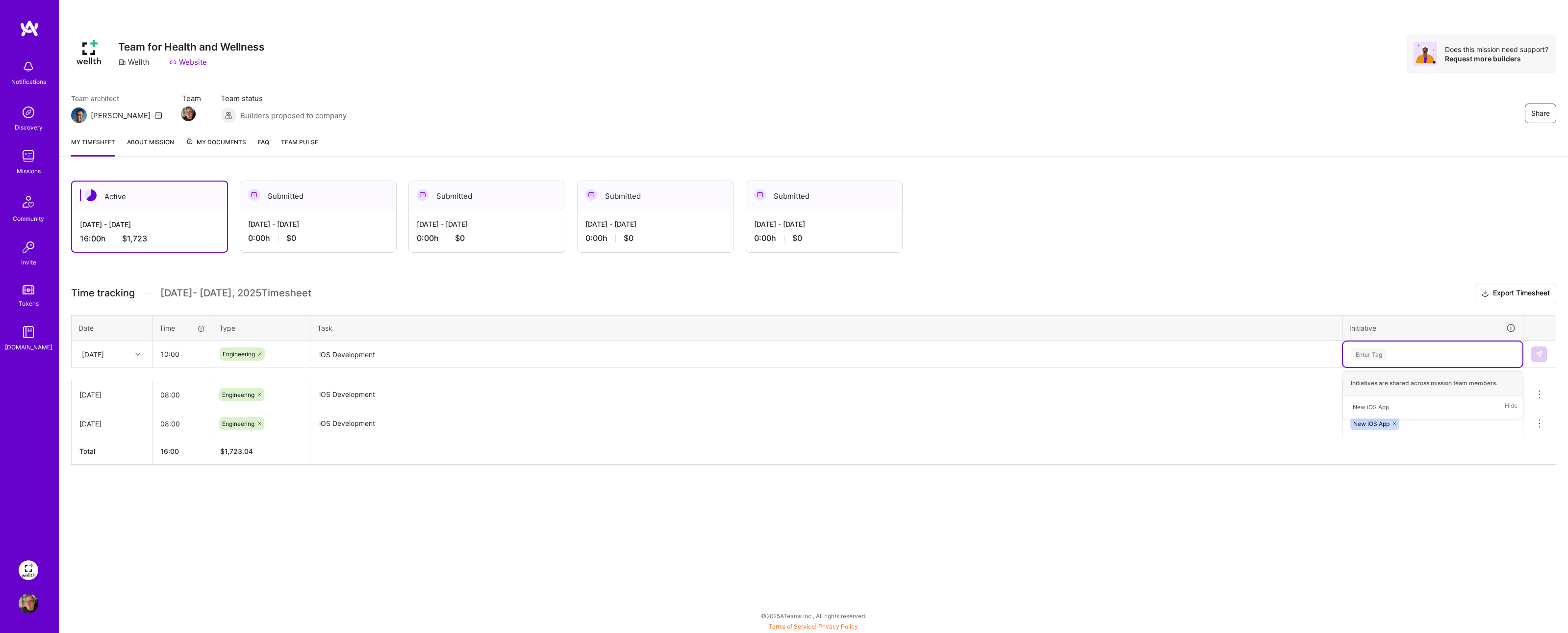
type input "\"
click at [1397, 395] on icon at bounding box center [1394, 394] width 6 height 6
click at [1396, 358] on div "Enter Tag" at bounding box center [1432, 353] width 166 height 13
click at [1398, 345] on div "Enter Tag" at bounding box center [1432, 354] width 179 height 25
type input "New"
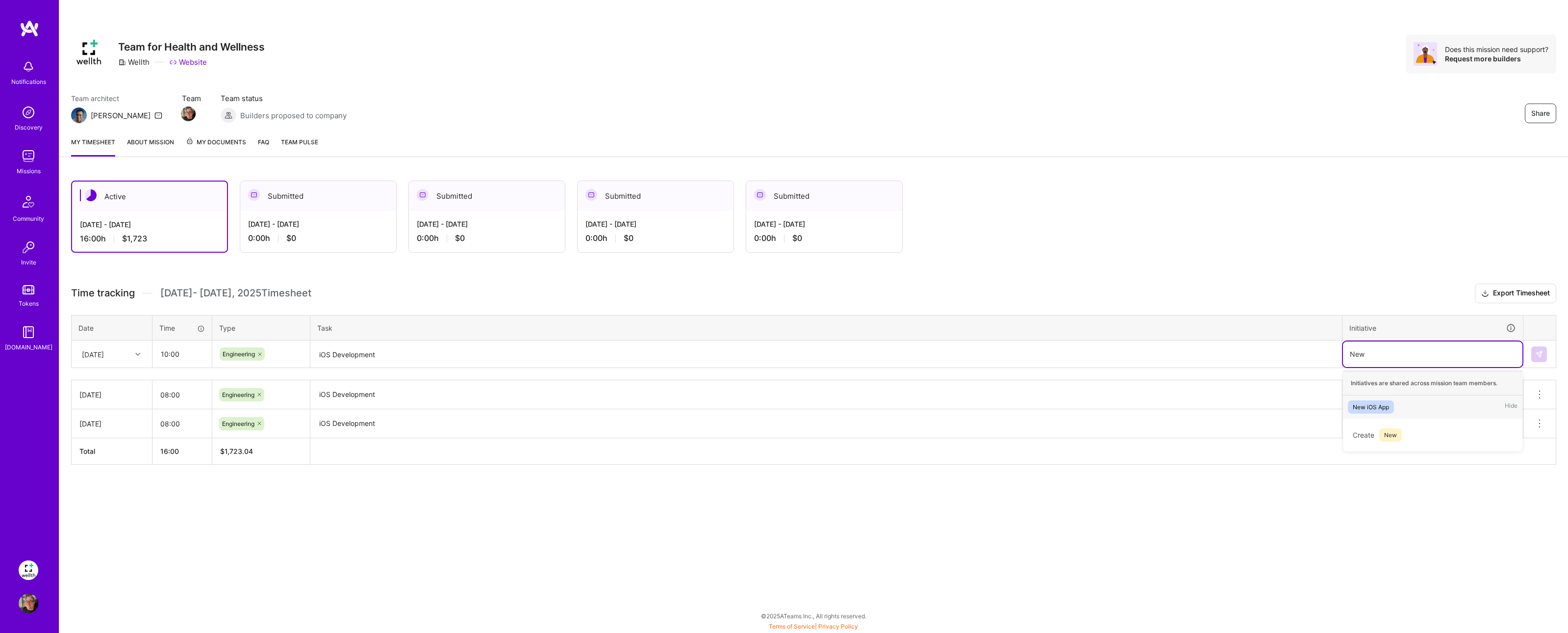
click at [1369, 405] on div "New iOS App" at bounding box center [1370, 407] width 36 height 10
click at [1203, 402] on textarea "iOS Development" at bounding box center [825, 395] width 1030 height 27
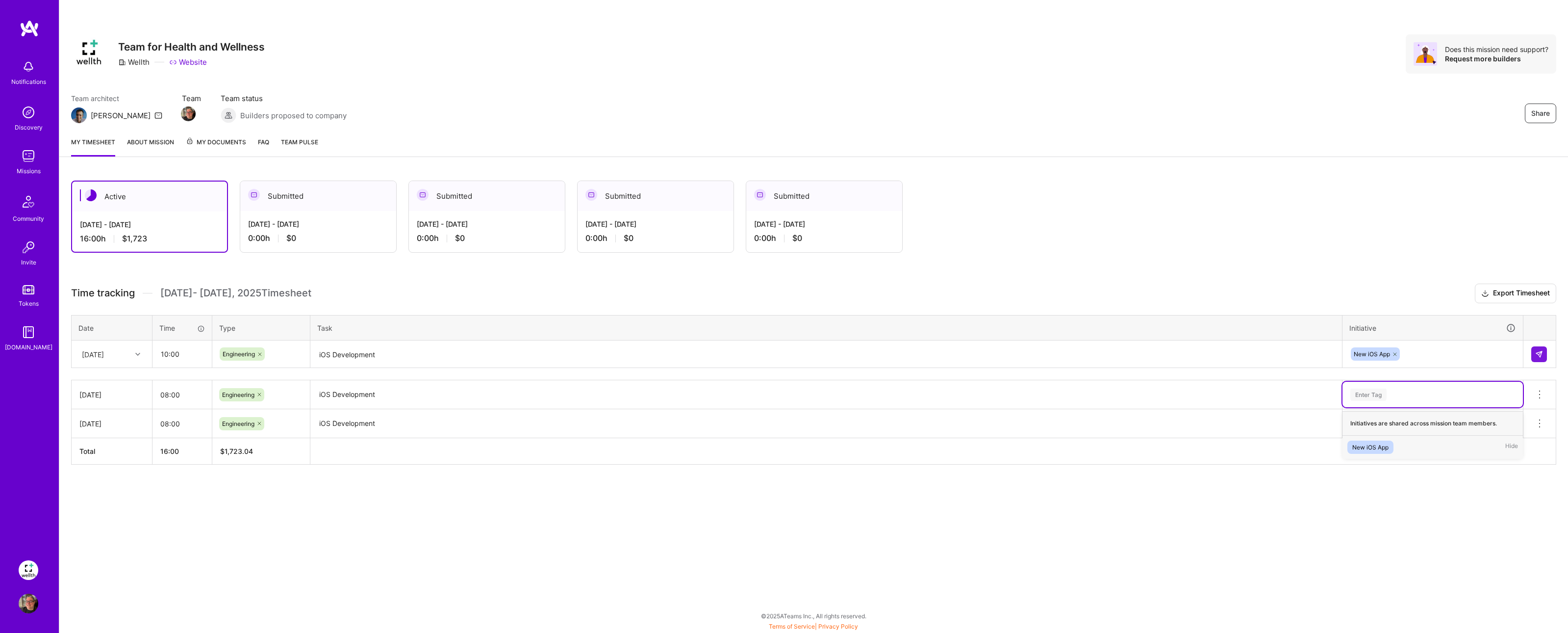
click at [1366, 396] on div "Enter Tag" at bounding box center [1368, 395] width 36 height 15
click at [1360, 445] on div "New iOS App" at bounding box center [1369, 447] width 36 height 10
click at [1544, 352] on button at bounding box center [1538, 354] width 16 height 16
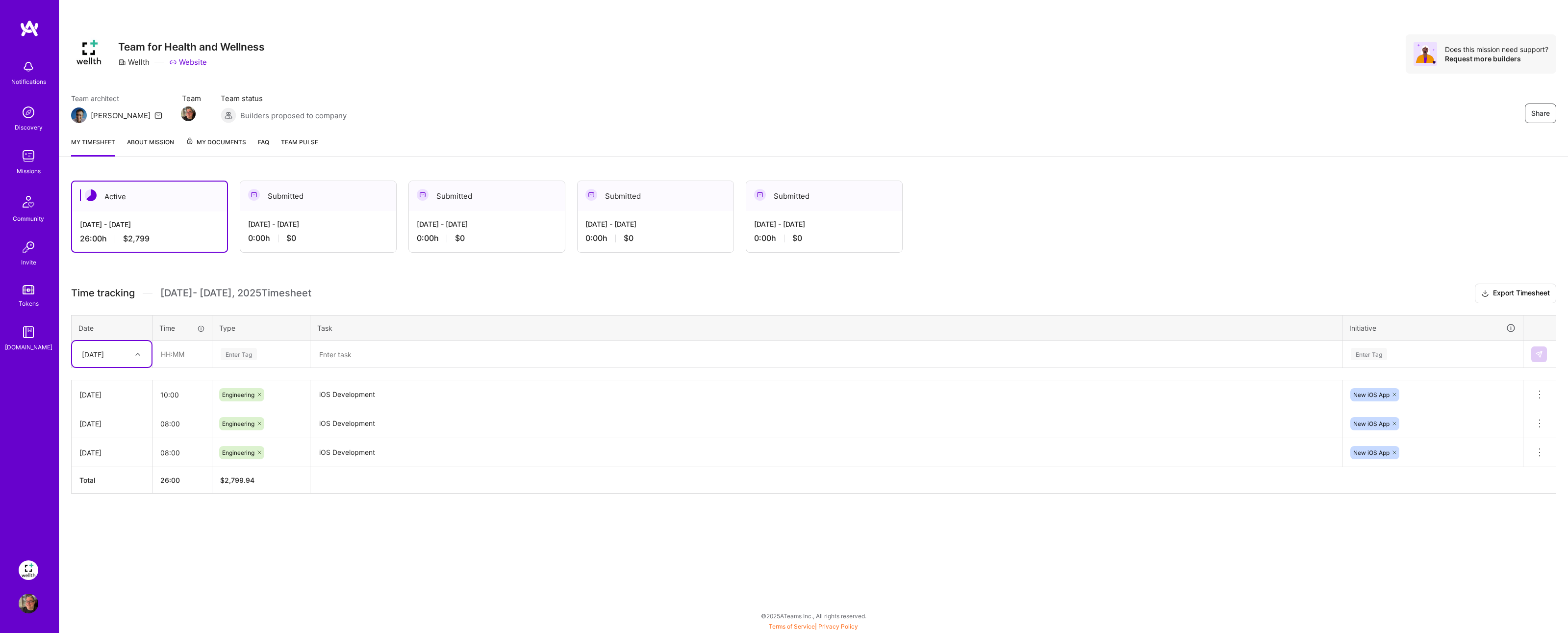
click at [134, 355] on div at bounding box center [139, 353] width 15 height 13
click at [117, 417] on div "[DATE]" at bounding box center [112, 417] width 79 height 18
click at [182, 358] on input "text" at bounding box center [182, 353] width 58 height 26
type input "08:00"
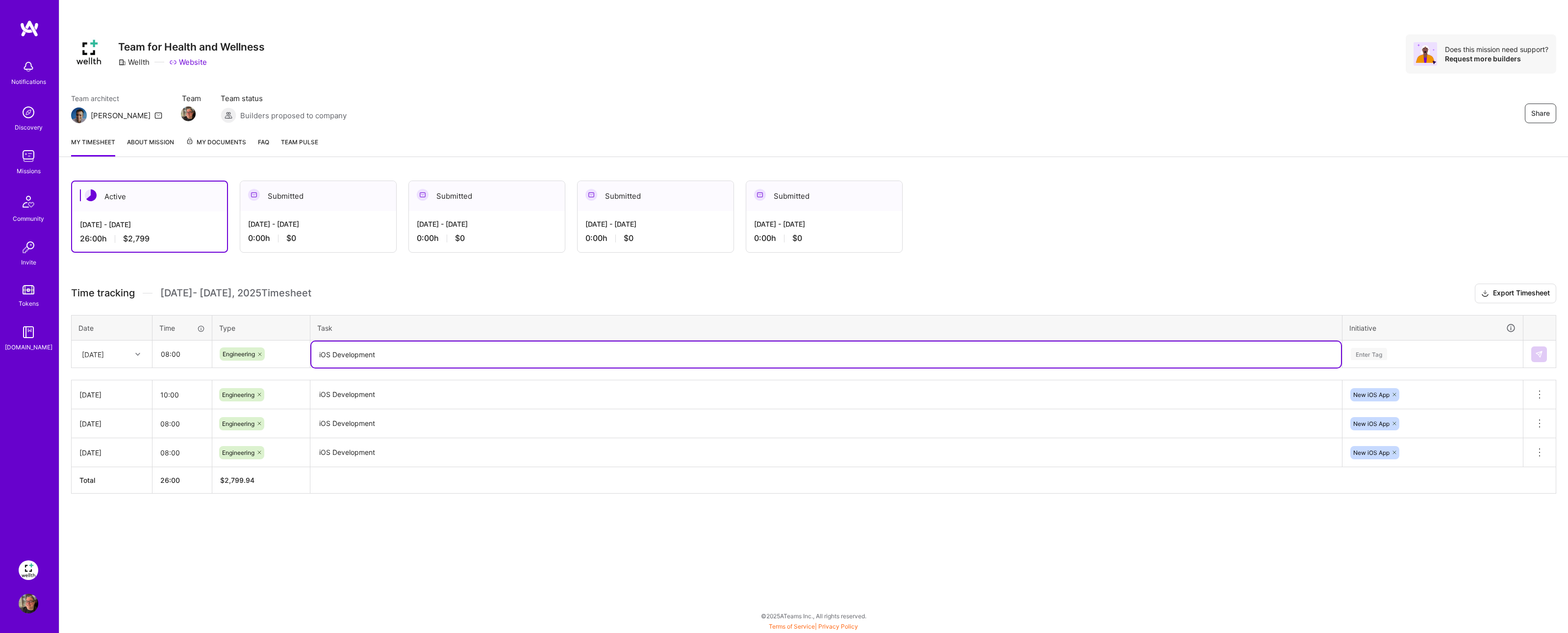
type textarea "iOS Development"
click at [1379, 352] on div "Enter Tag" at bounding box center [1369, 354] width 36 height 15
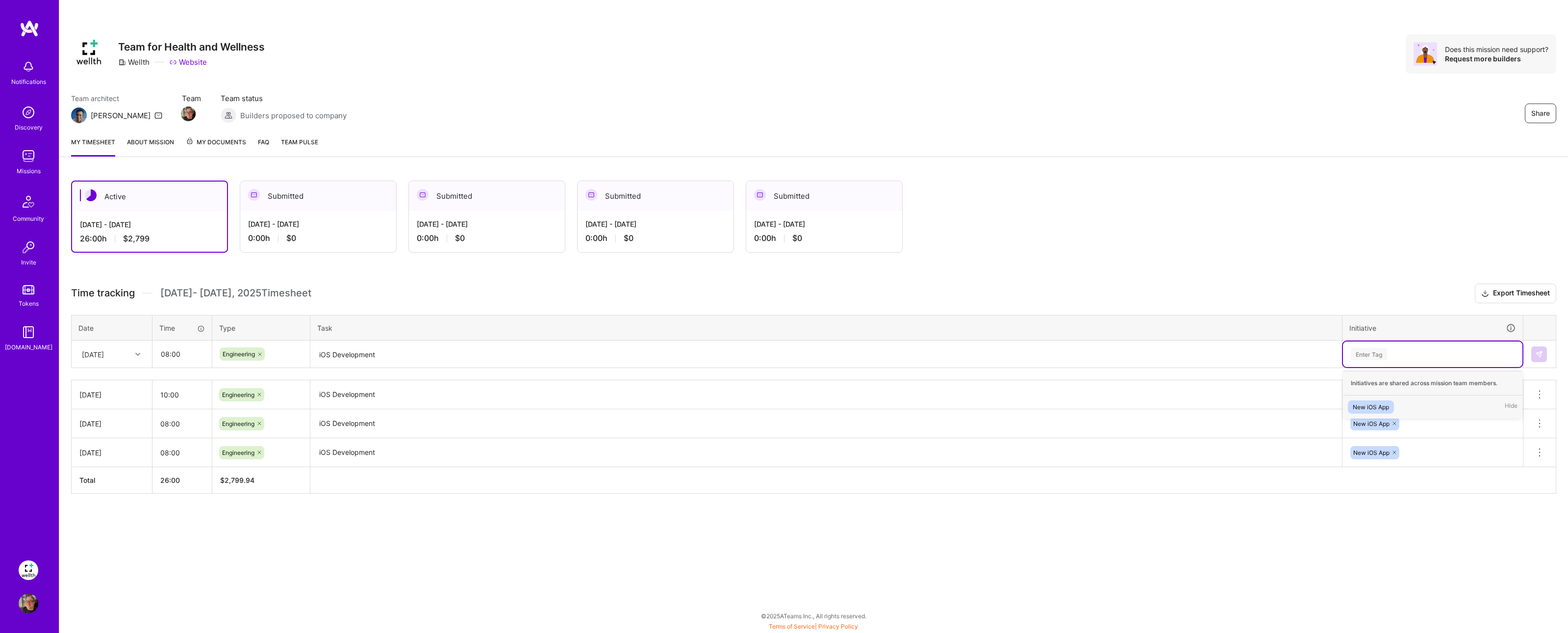
click at [1374, 403] on div "New iOS App" at bounding box center [1370, 407] width 36 height 10
click at [1322, 316] on th "Task" at bounding box center [825, 328] width 1032 height 25
drag, startPoint x: 1537, startPoint y: 352, endPoint x: 1475, endPoint y: 347, distance: 62.2
click at [1537, 352] on img at bounding box center [1538, 353] width 8 height 8
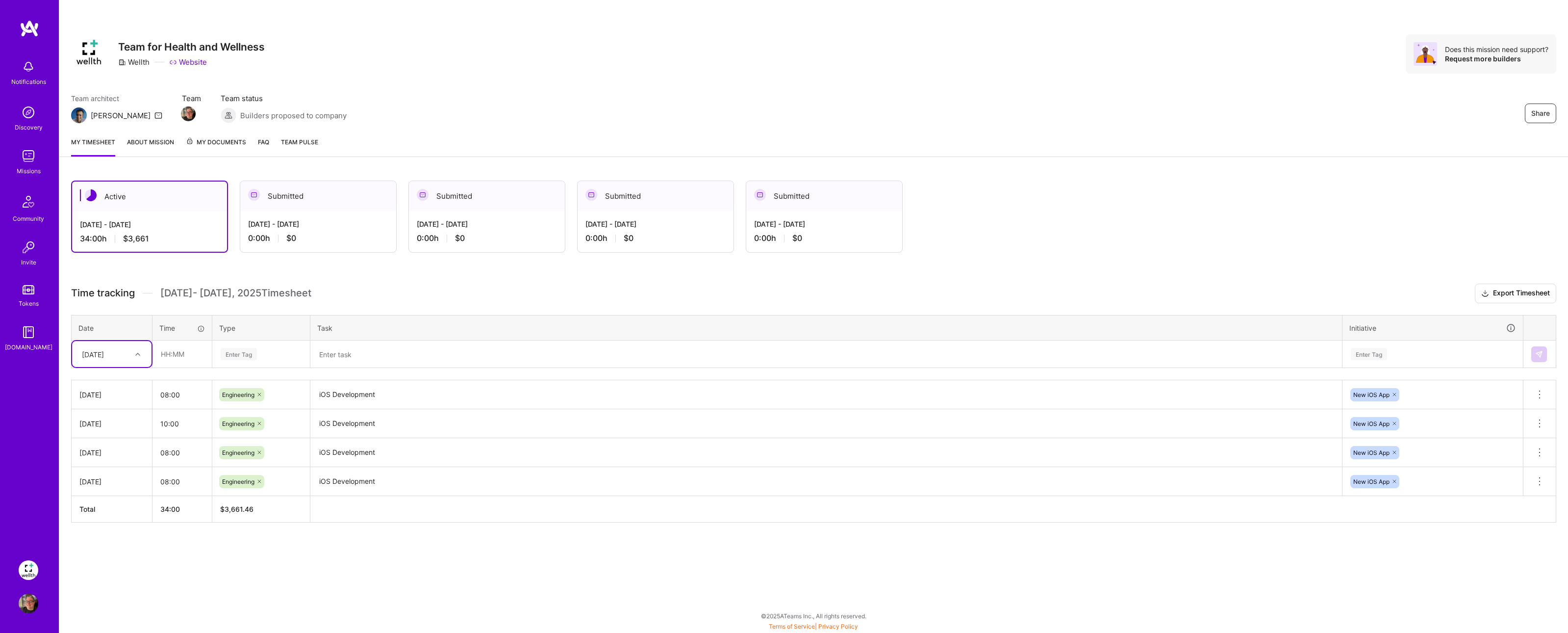
click at [311, 219] on div "[DATE] - [DATE]" at bounding box center [318, 224] width 140 height 10
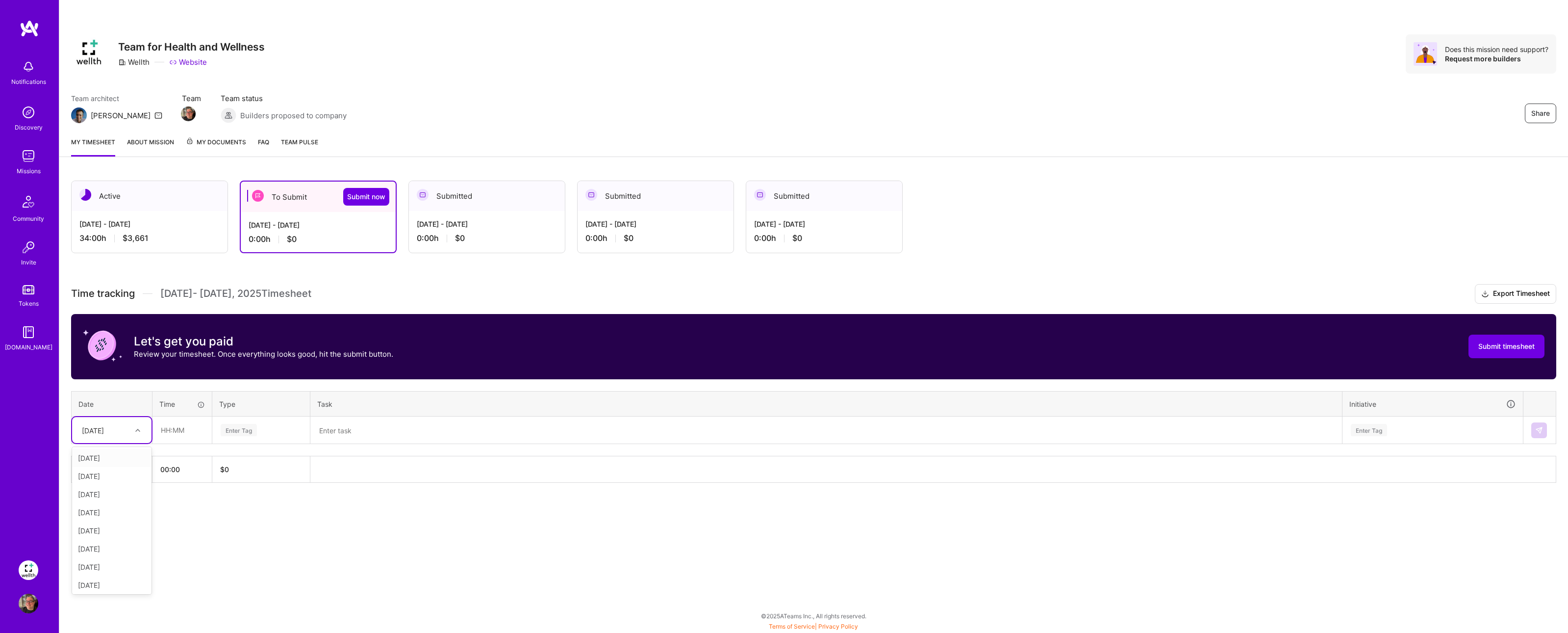
click at [134, 429] on div at bounding box center [139, 429] width 15 height 13
click at [112, 587] on div "Mon, Sep 15" at bounding box center [112, 582] width 79 height 18
click at [179, 432] on input "text" at bounding box center [182, 429] width 58 height 26
type input "07:00"
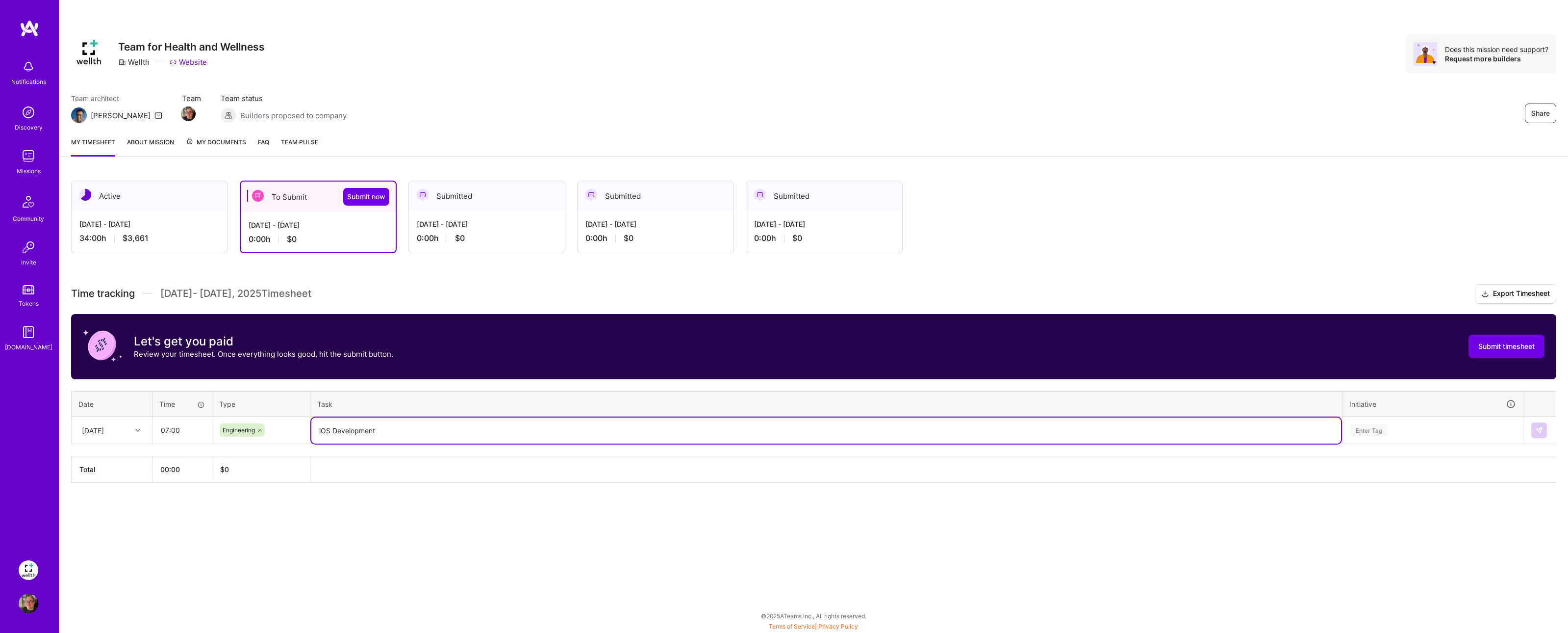
type textarea "iOS Development"
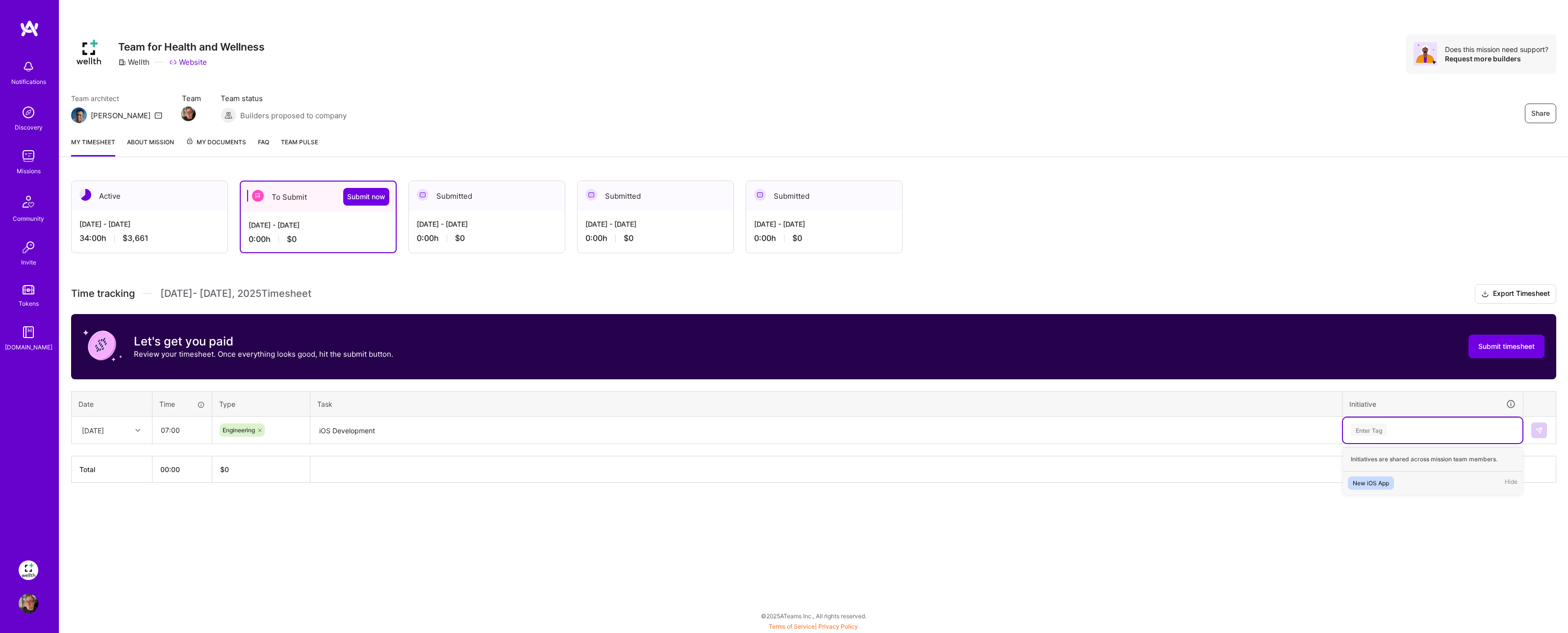
click at [1369, 483] on div "New iOS App" at bounding box center [1370, 483] width 36 height 10
click at [1537, 429] on img at bounding box center [1538, 429] width 8 height 8
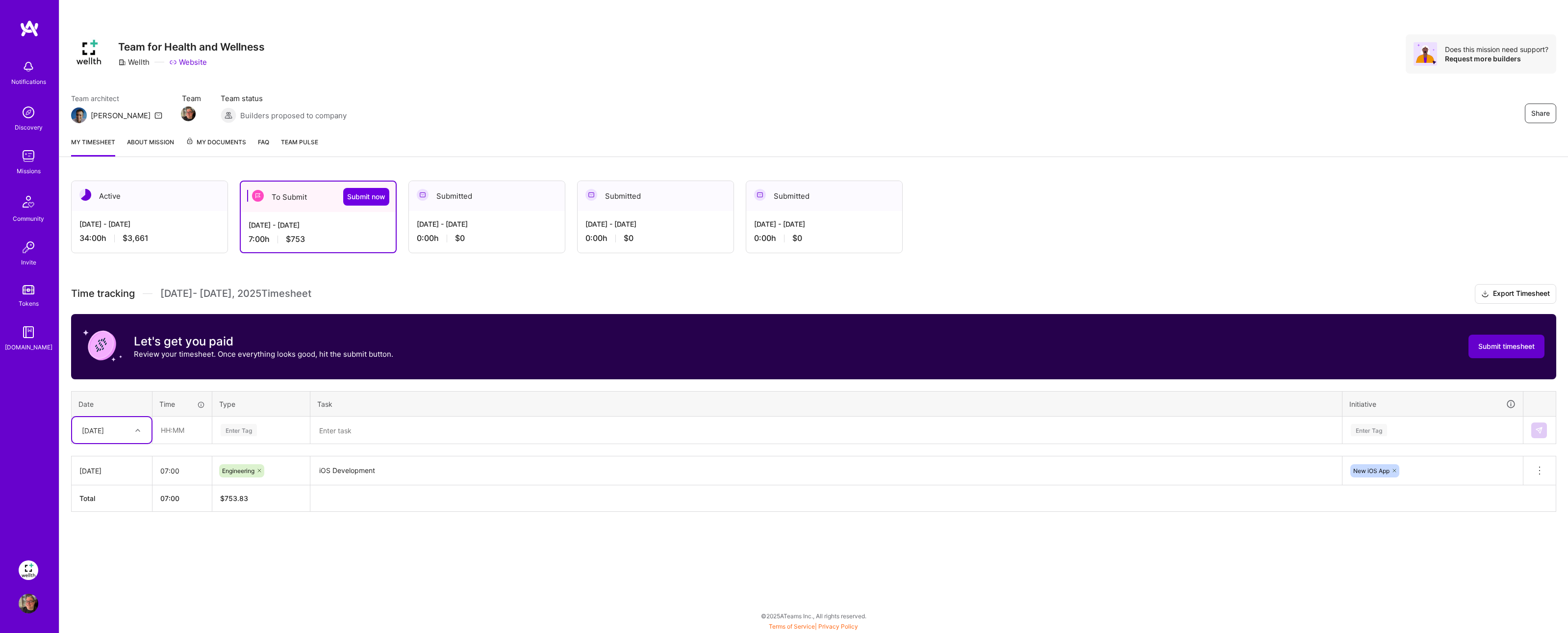
click at [1490, 343] on span "Submit timesheet" at bounding box center [1505, 347] width 57 height 10
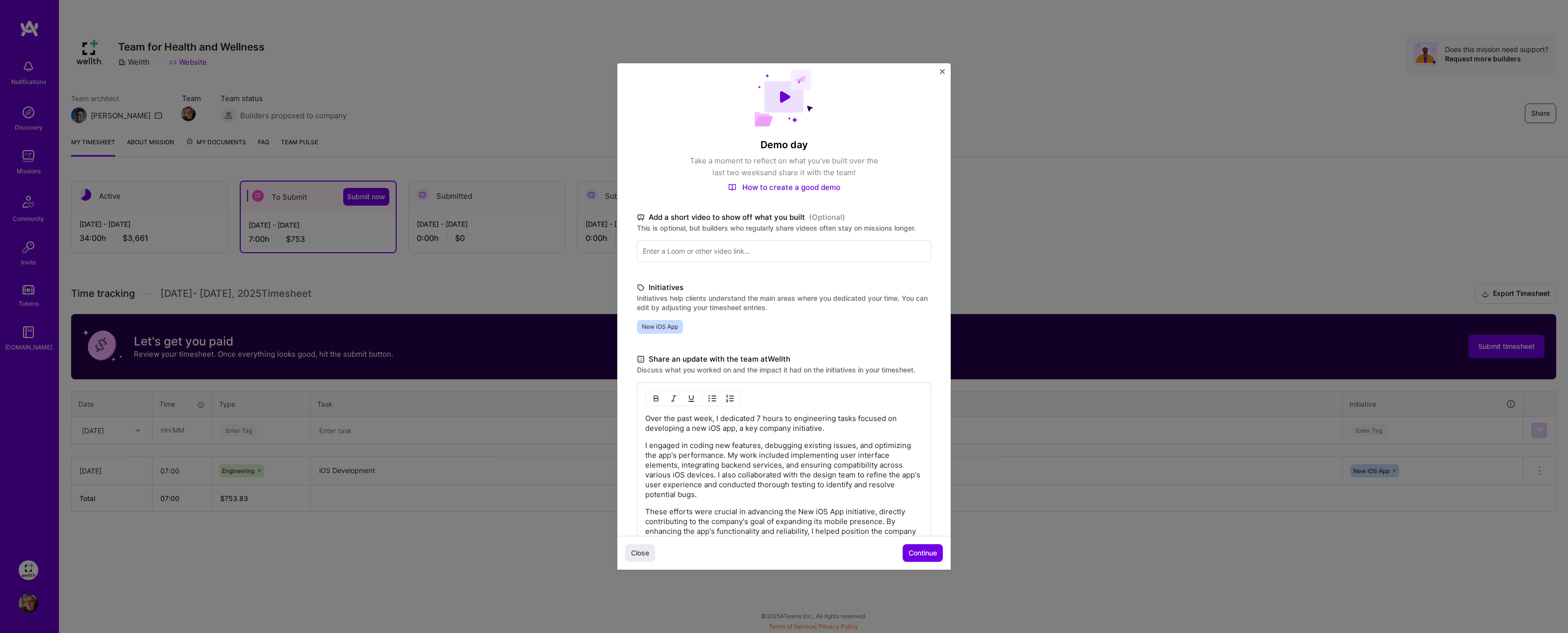
scroll to position [98, 0]
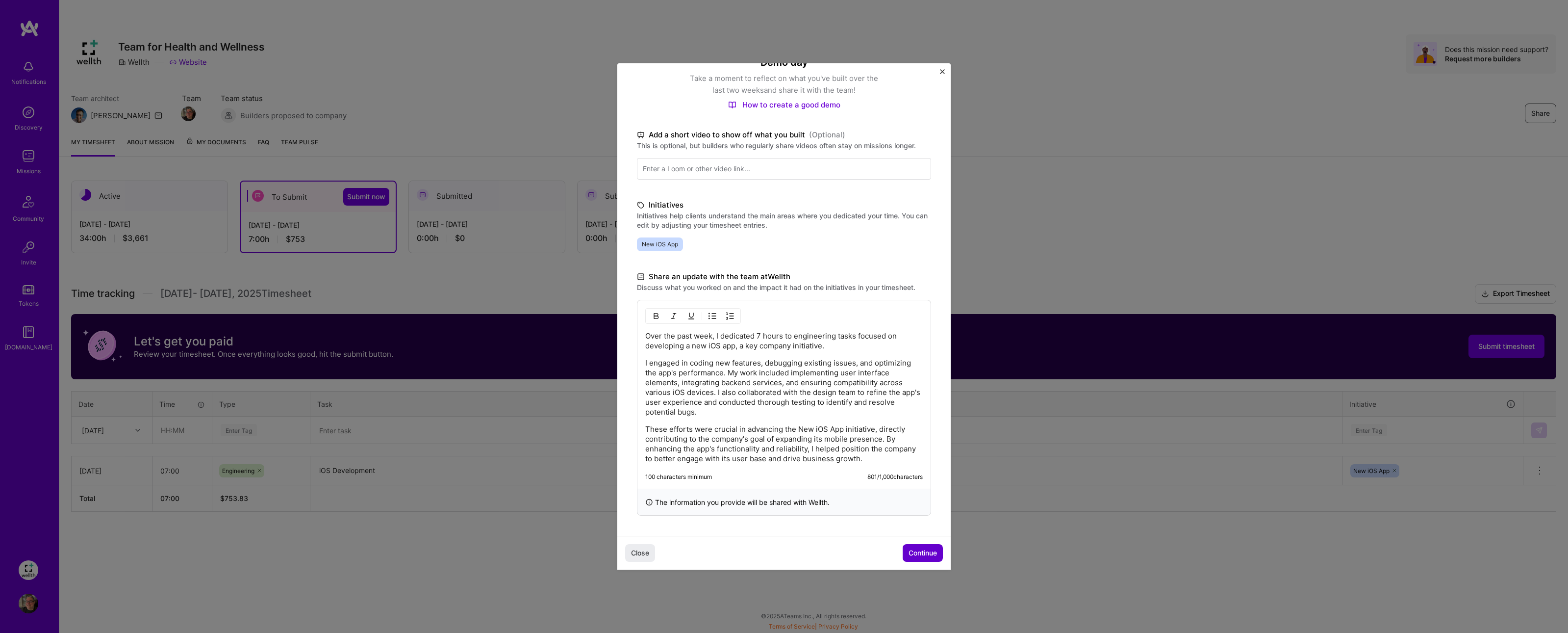
click at [924, 553] on span "Continue" at bounding box center [923, 553] width 29 height 10
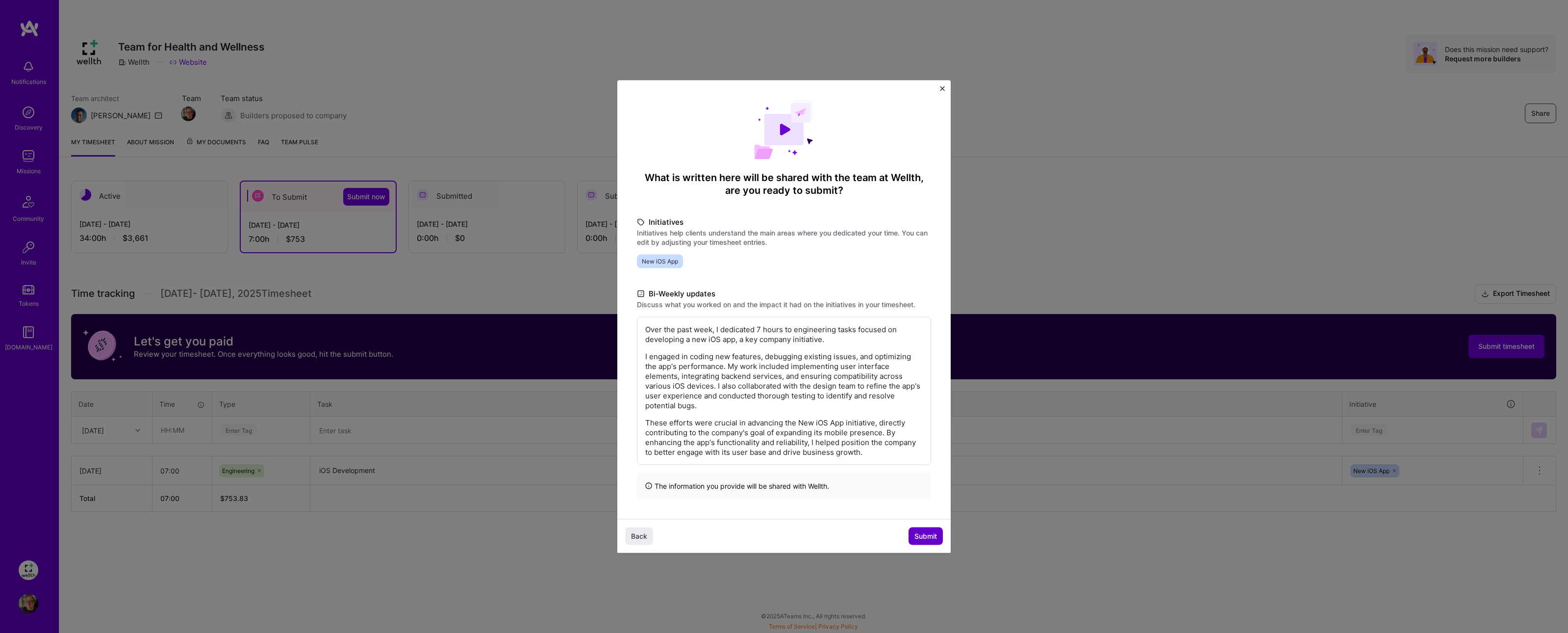
click at [923, 536] on span "Submit" at bounding box center [925, 536] width 23 height 10
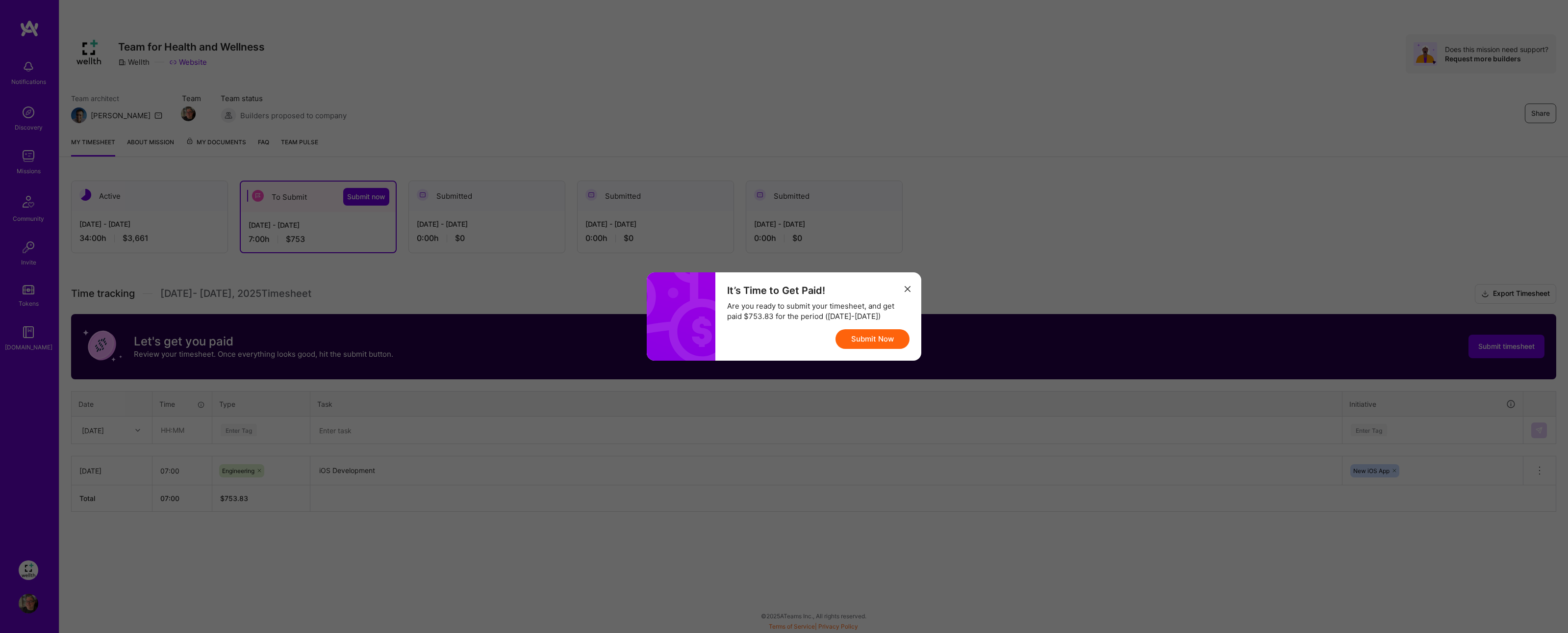
click at [890, 334] on button "Submit Now" at bounding box center [873, 338] width 74 height 19
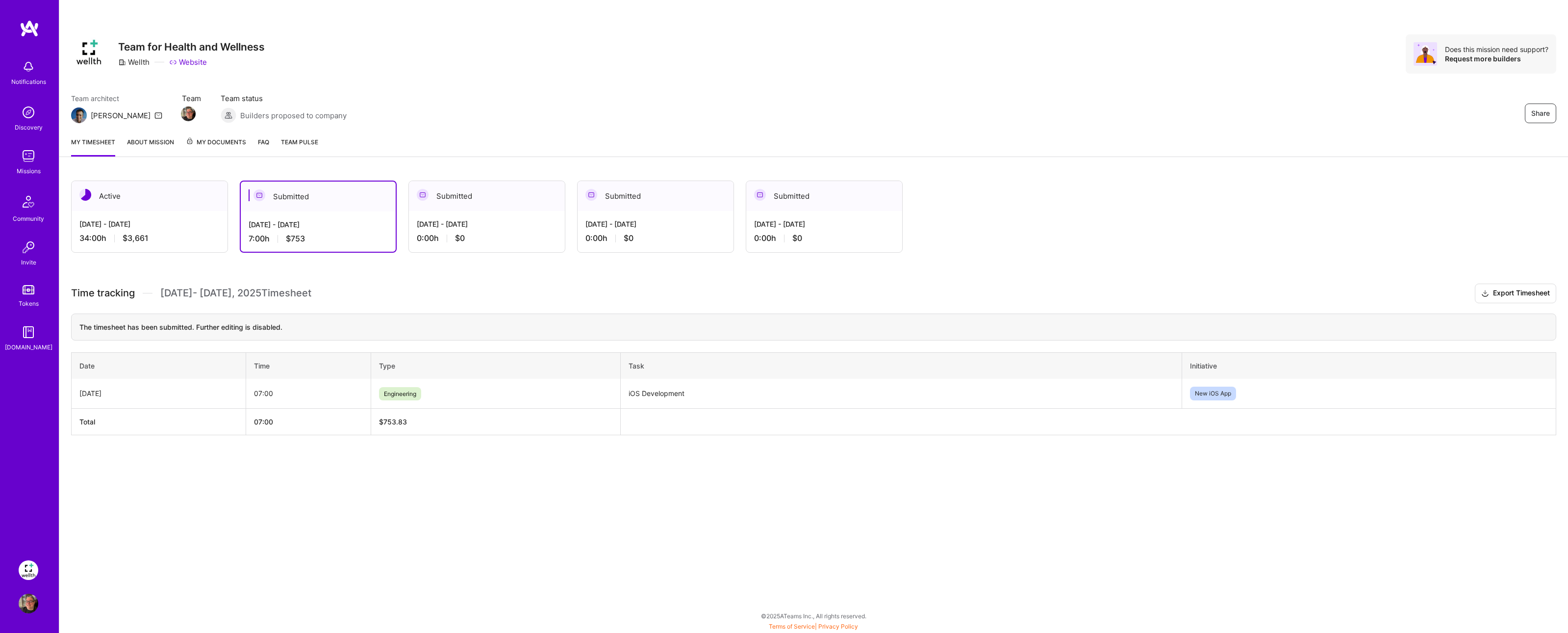
click at [185, 230] on div "Sep 16 - Sep 30, 2025 34:00 h $3,661" at bounding box center [150, 232] width 156 height 41
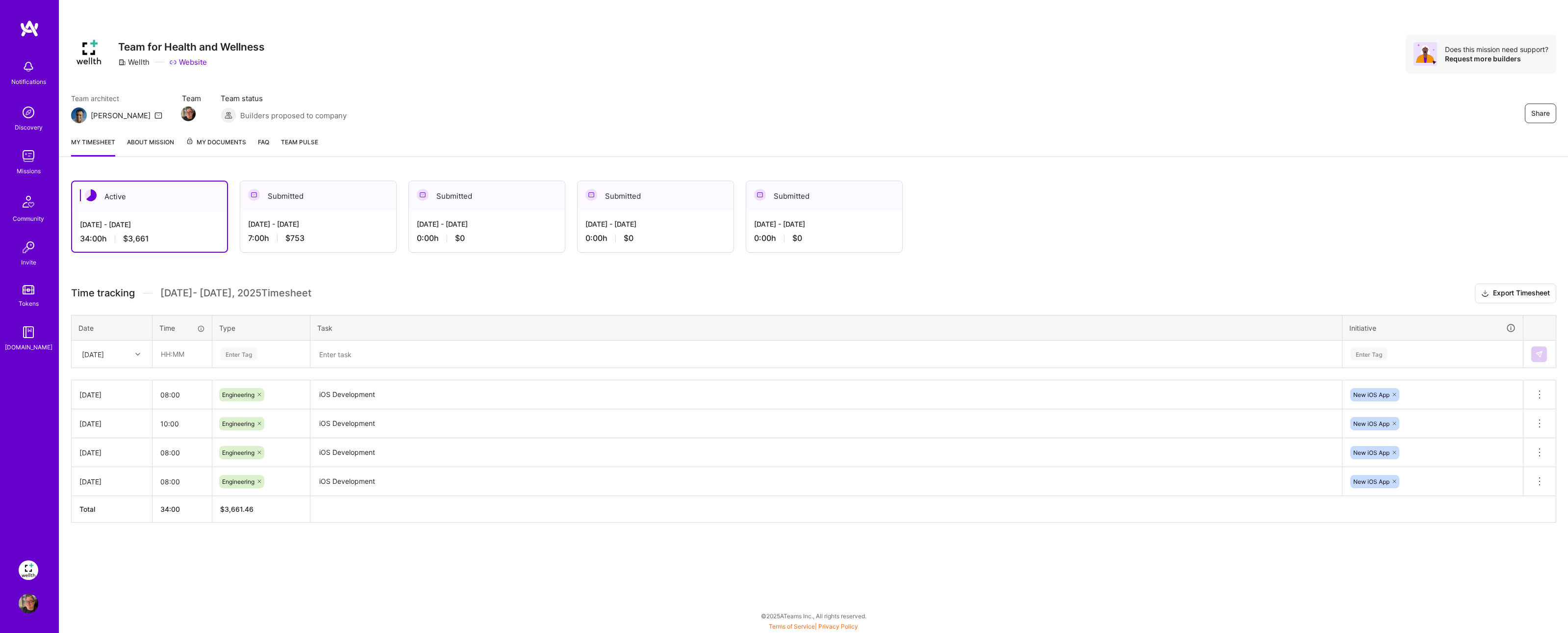
click at [226, 143] on span "My Documents" at bounding box center [215, 142] width 60 height 11
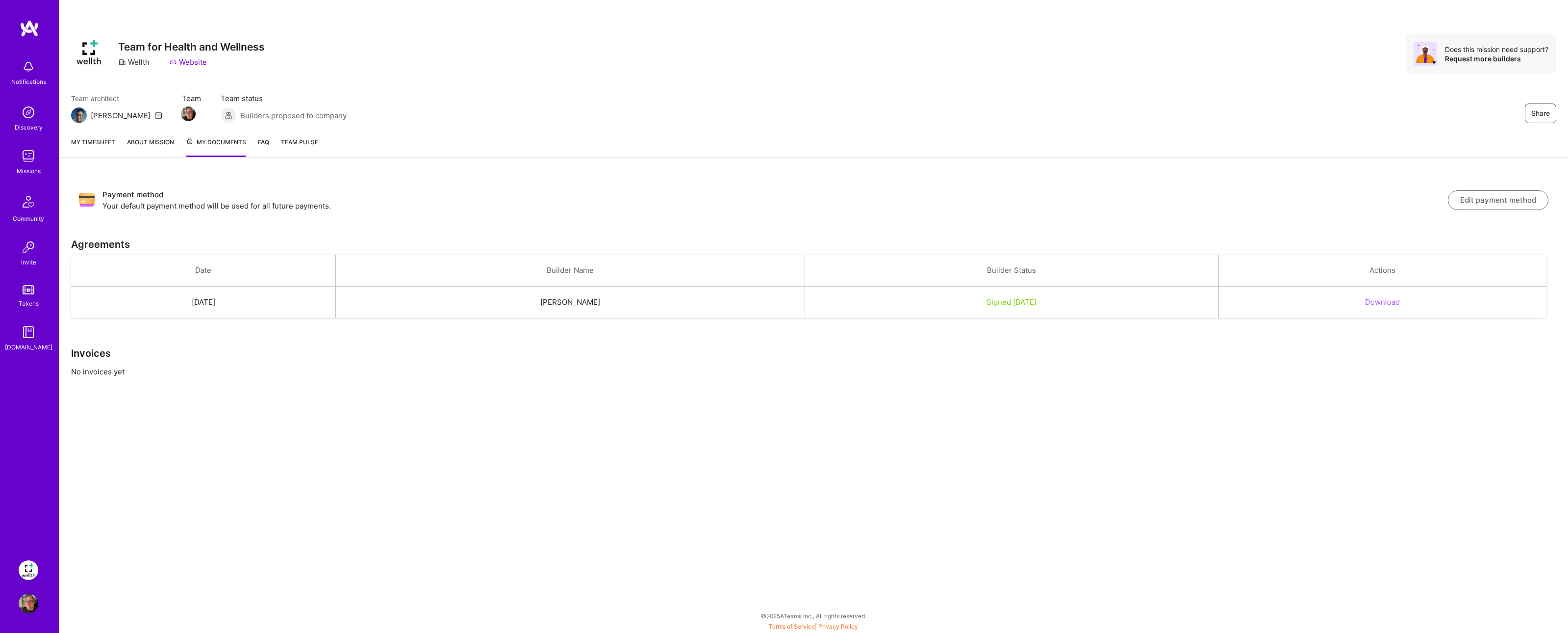
click at [1400, 301] on button "Download" at bounding box center [1381, 302] width 35 height 10
